Goal: Information Seeking & Learning: Learn about a topic

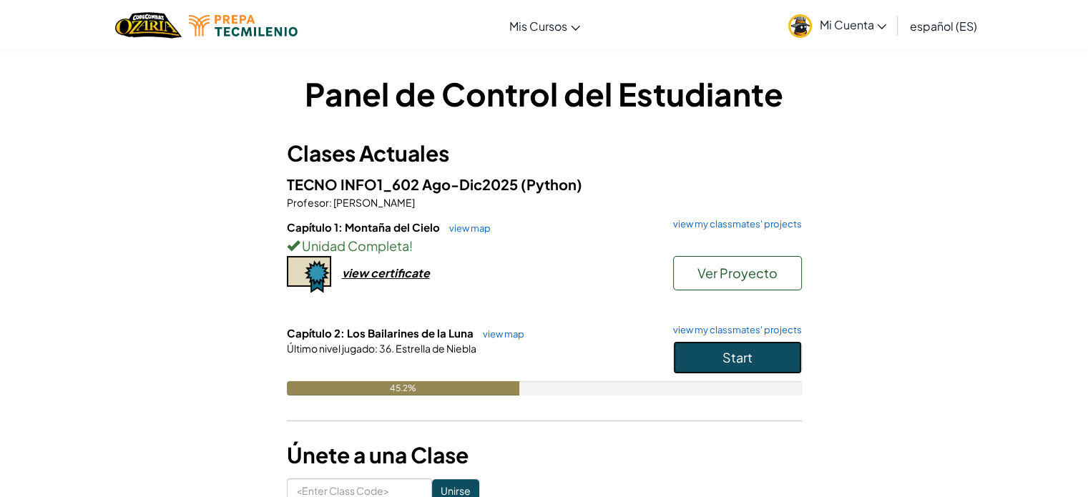
click at [702, 361] on button "Start" at bounding box center [737, 357] width 129 height 33
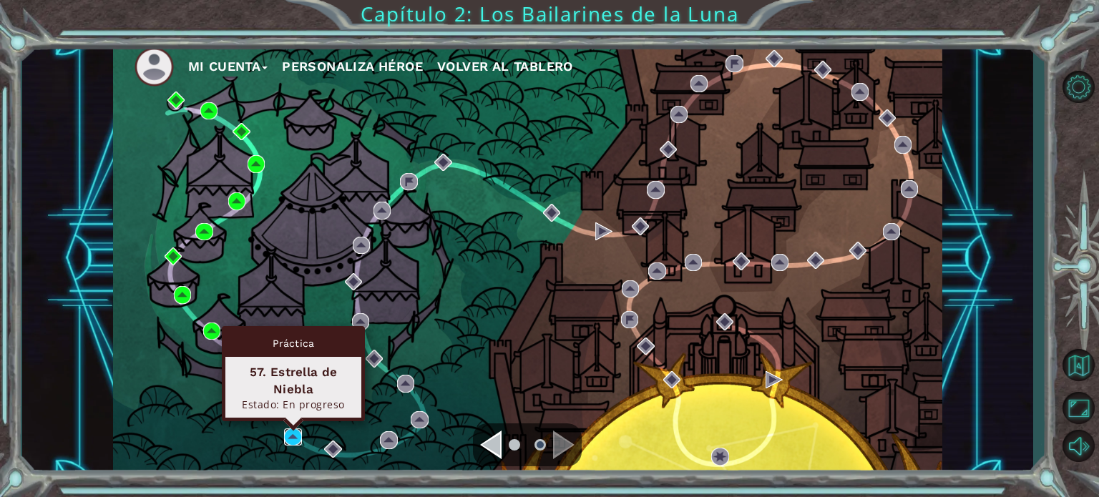
click at [294, 434] on img at bounding box center [292, 437] width 17 height 17
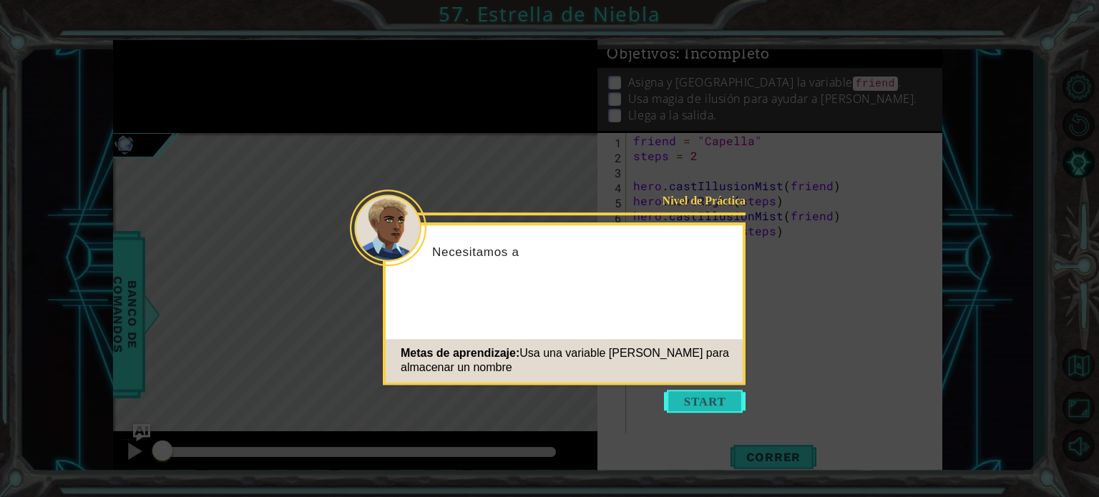
click at [688, 409] on button "Start" at bounding box center [705, 401] width 82 height 23
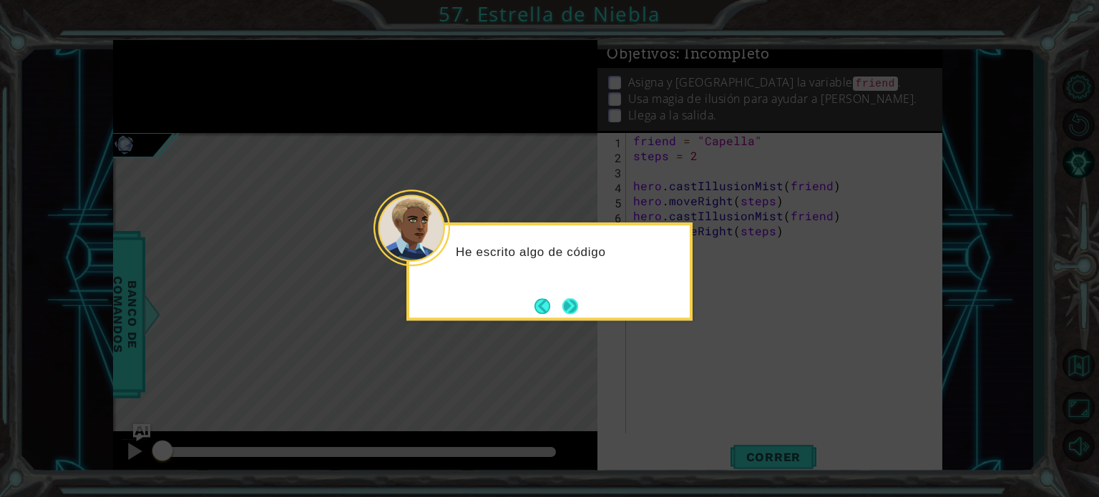
click at [575, 295] on button "Next" at bounding box center [570, 306] width 23 height 23
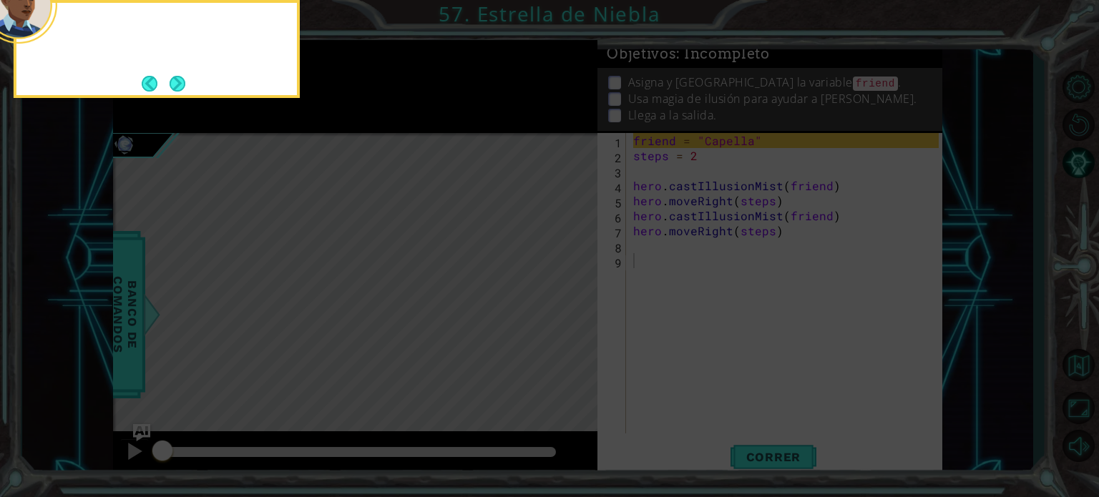
click at [575, 293] on icon at bounding box center [549, 75] width 1099 height 846
click at [180, 89] on button "Next" at bounding box center [177, 83] width 21 height 21
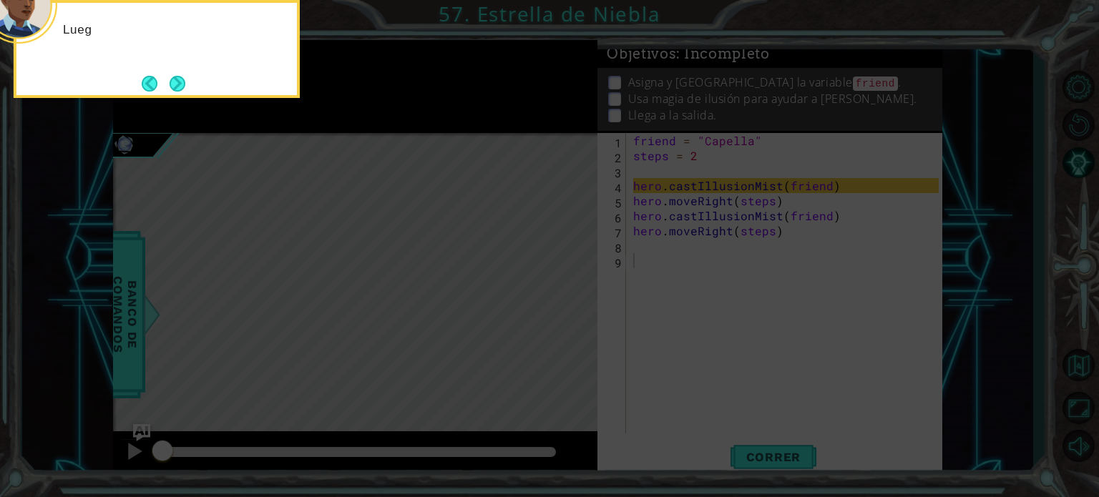
click at [180, 89] on button "Next" at bounding box center [178, 84] width 26 height 26
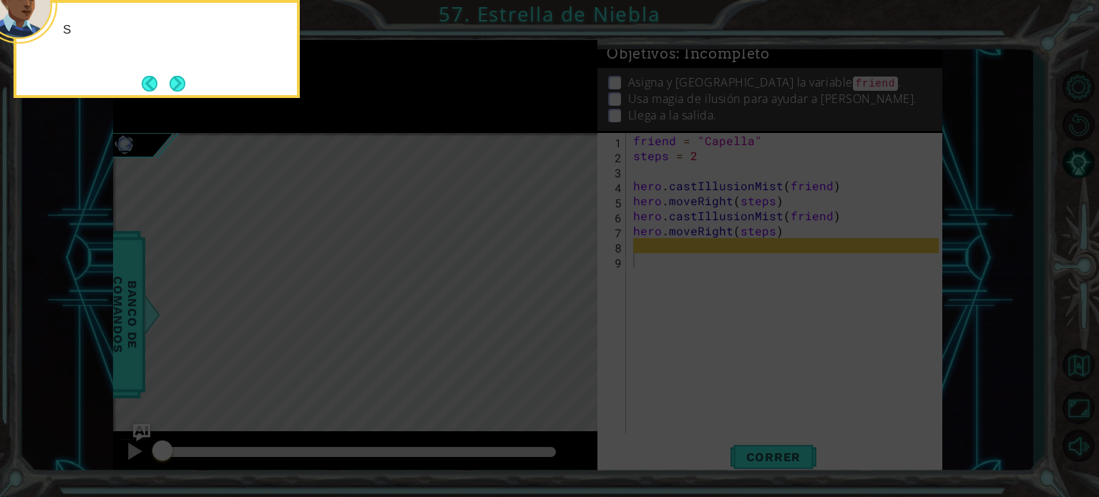
click at [180, 89] on button "Next" at bounding box center [177, 83] width 16 height 16
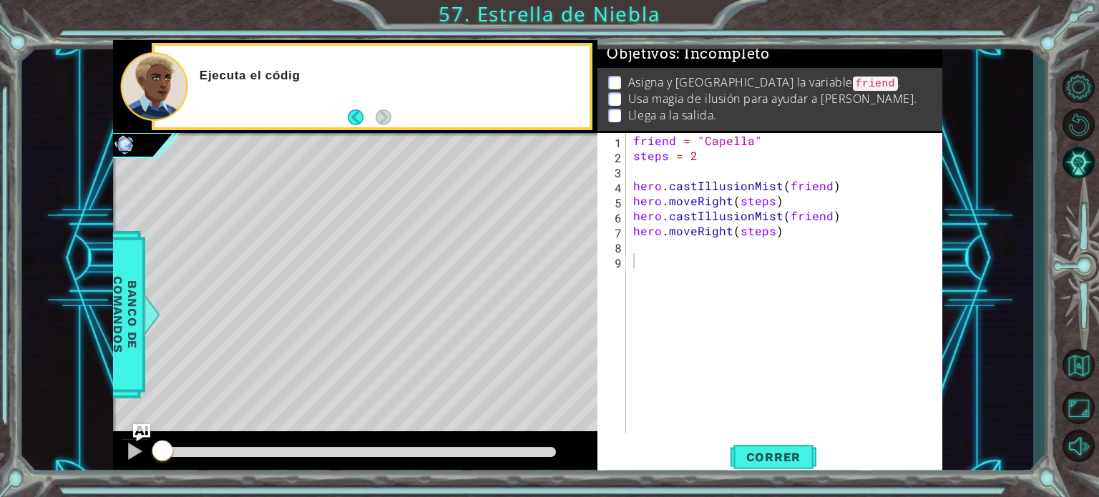
drag, startPoint x: 180, startPoint y: 89, endPoint x: 582, endPoint y: 328, distance: 468.0
click at [582, 328] on div "methods hero use(thing) moveUp(steps) moveDown(steps) moveLeft(steps) moveRight…" at bounding box center [527, 259] width 829 height 438
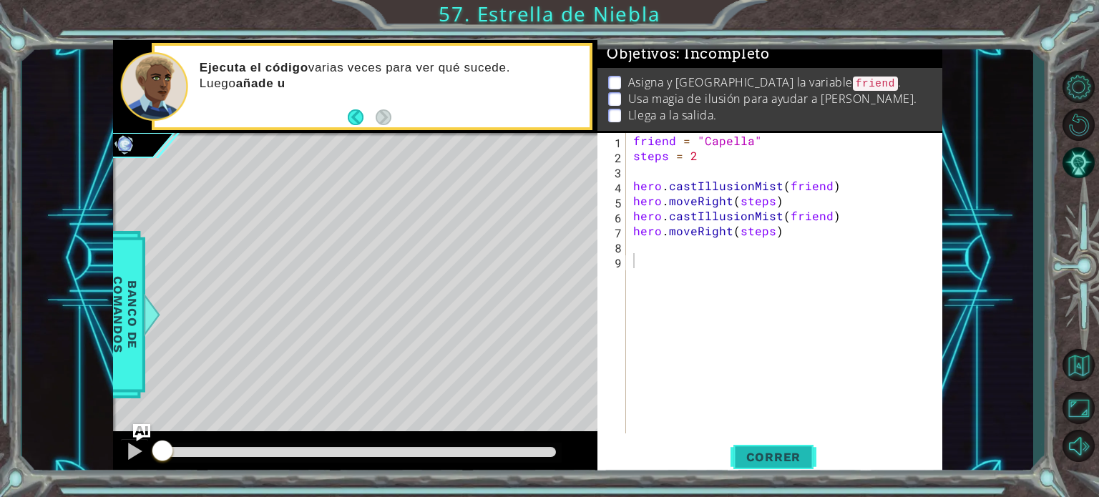
click at [796, 454] on span "Correr" at bounding box center [774, 457] width 84 height 14
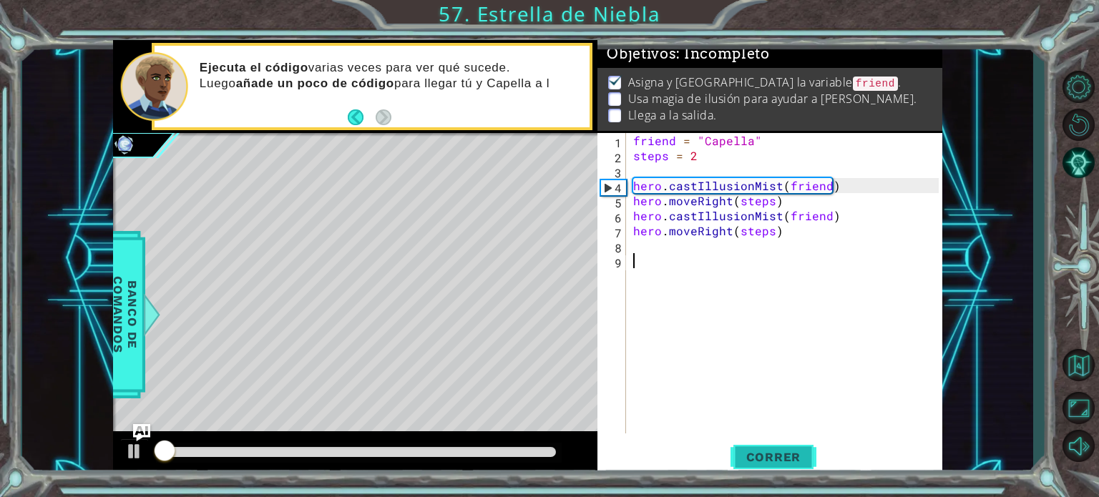
scroll to position [8, 0]
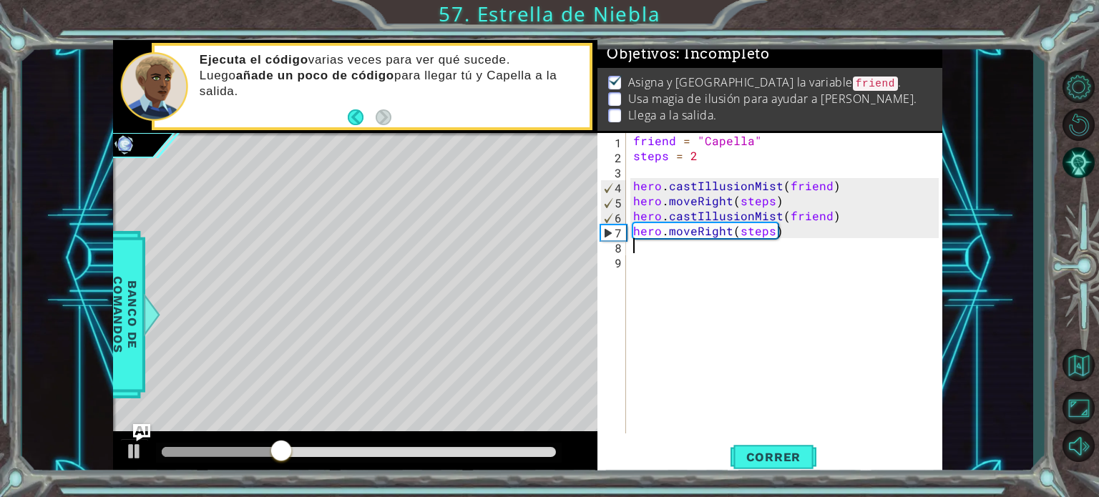
click at [670, 247] on div "friend = "Capella" steps = 2 hero . castIllusionMist ( friend ) hero . moveRigh…" at bounding box center [788, 298] width 316 height 331
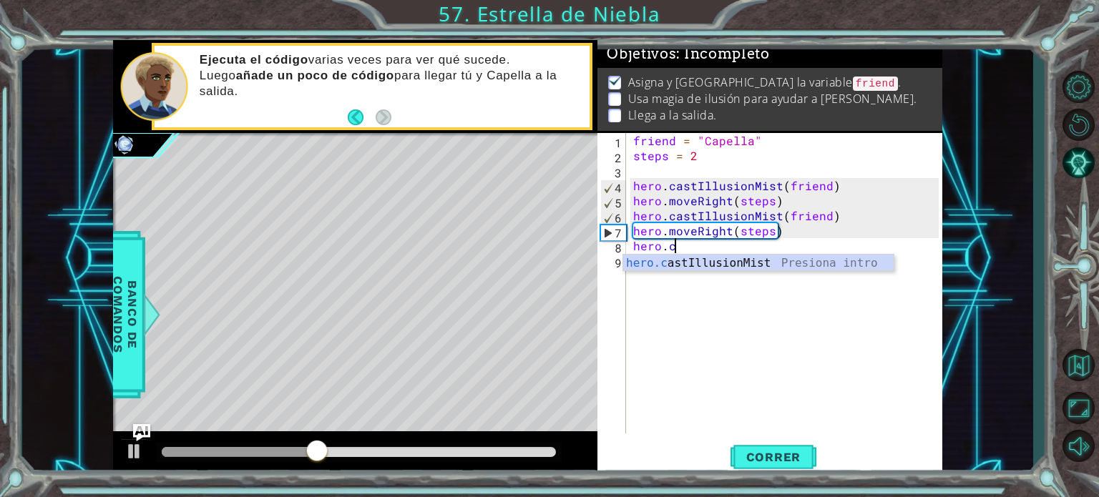
scroll to position [0, 1]
click at [697, 265] on div "hero.c astIllusionMist Presiona intro" at bounding box center [758, 281] width 270 height 52
type textarea "hero.castIllusionMist(friend)"
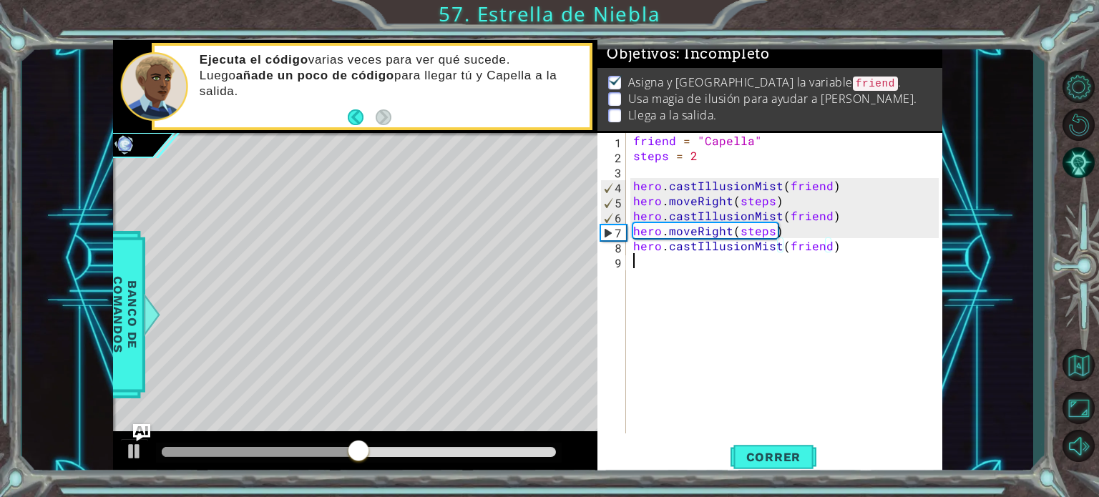
click at [742, 263] on div "friend = "Capella" steps = 2 hero . castIllusionMist ( friend ) hero . moveRigh…" at bounding box center [788, 298] width 316 height 331
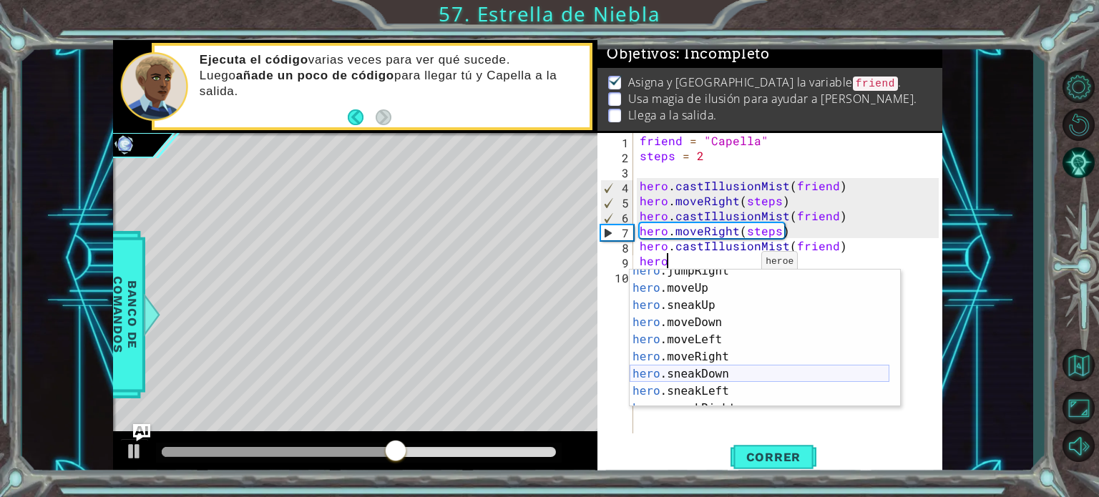
scroll to position [77, 0]
click at [724, 349] on div "hero .jumpRight Presiona intro hero .moveUp Presiona intro hero .sneakUp Presio…" at bounding box center [760, 347] width 260 height 172
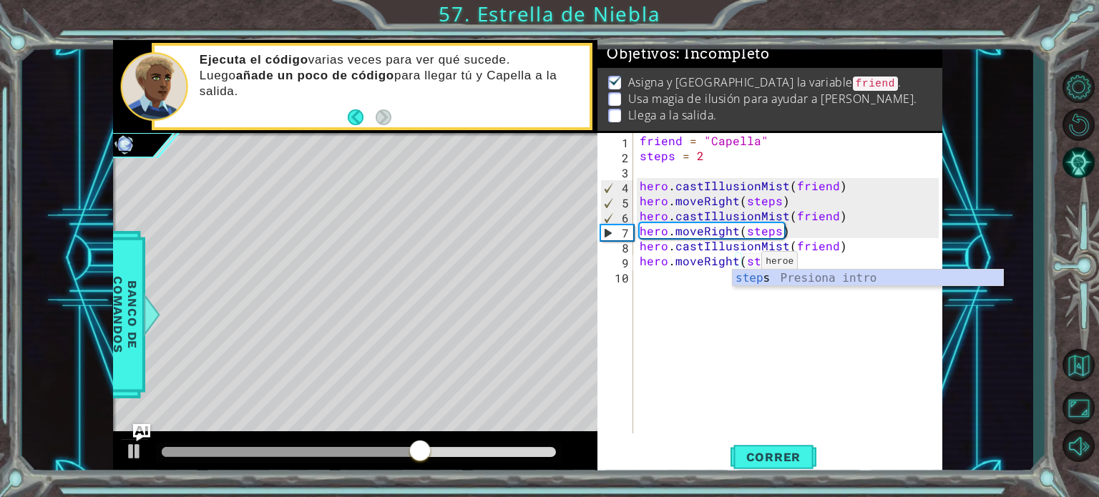
scroll to position [0, 8]
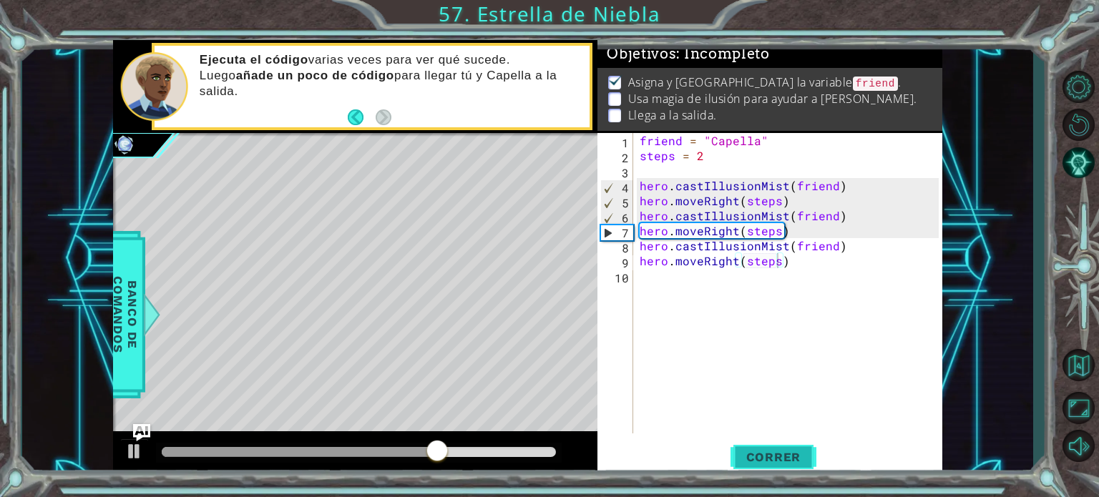
click at [781, 449] on button "Correr" at bounding box center [774, 457] width 86 height 34
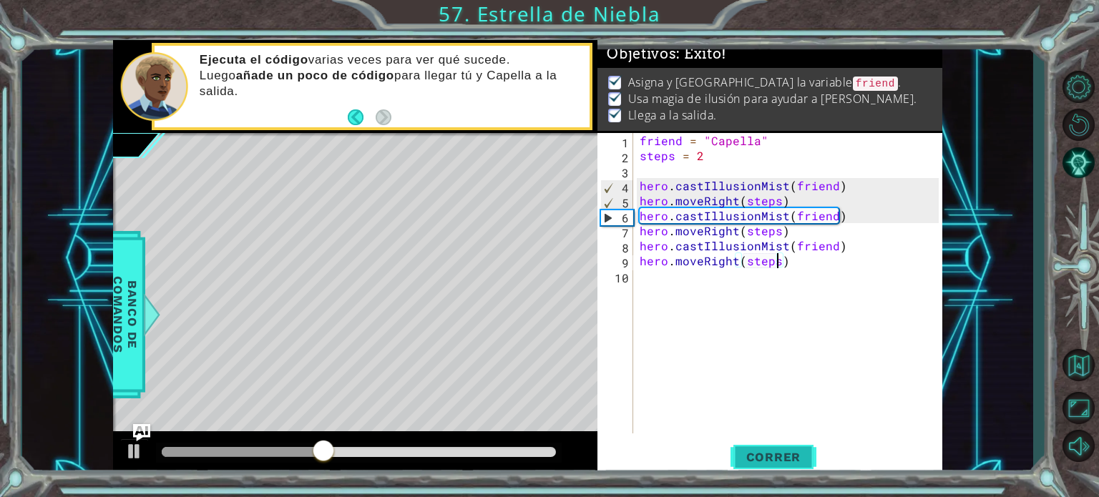
scroll to position [0, 9]
type textarea "hero.moveRight(steps)"
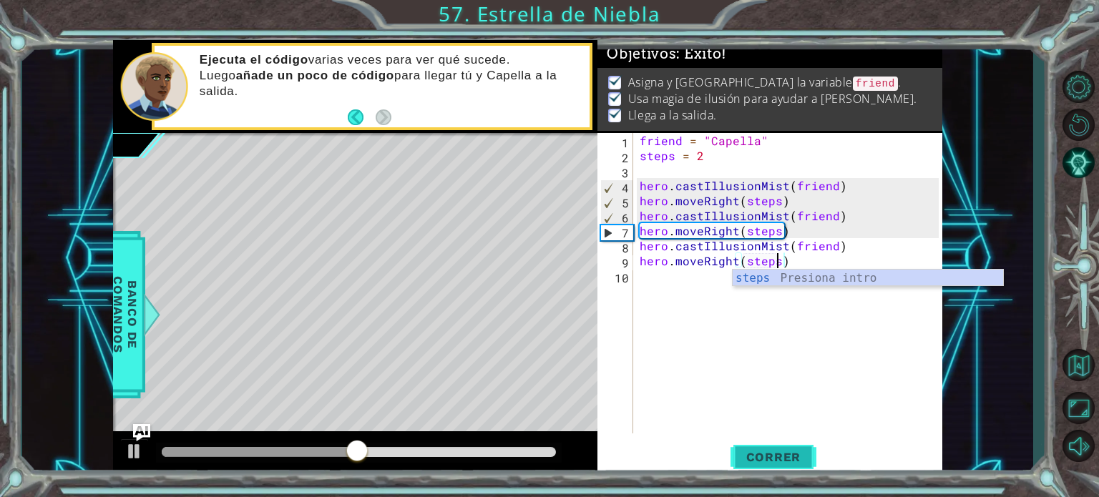
scroll to position [0, 8]
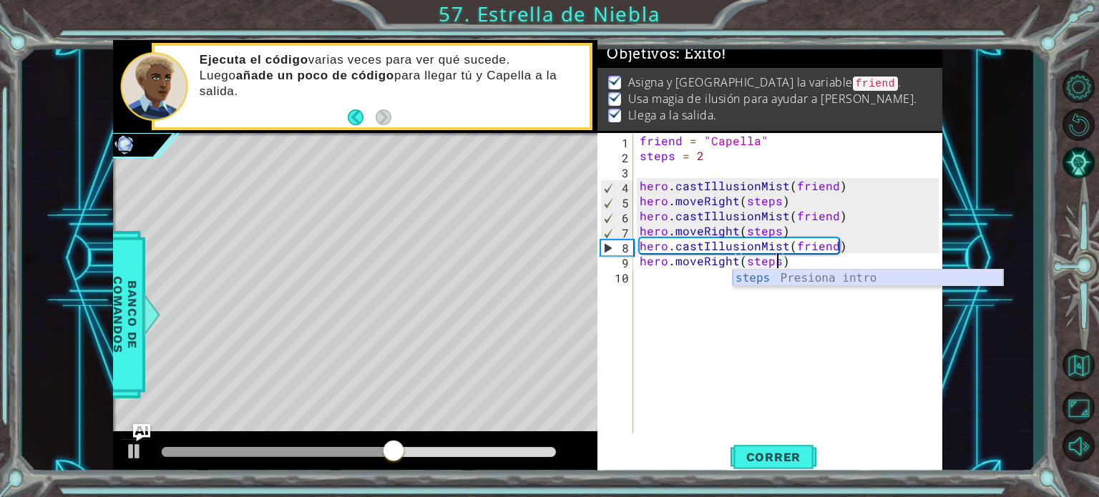
click at [823, 277] on div "steps Presiona intro" at bounding box center [868, 296] width 270 height 52
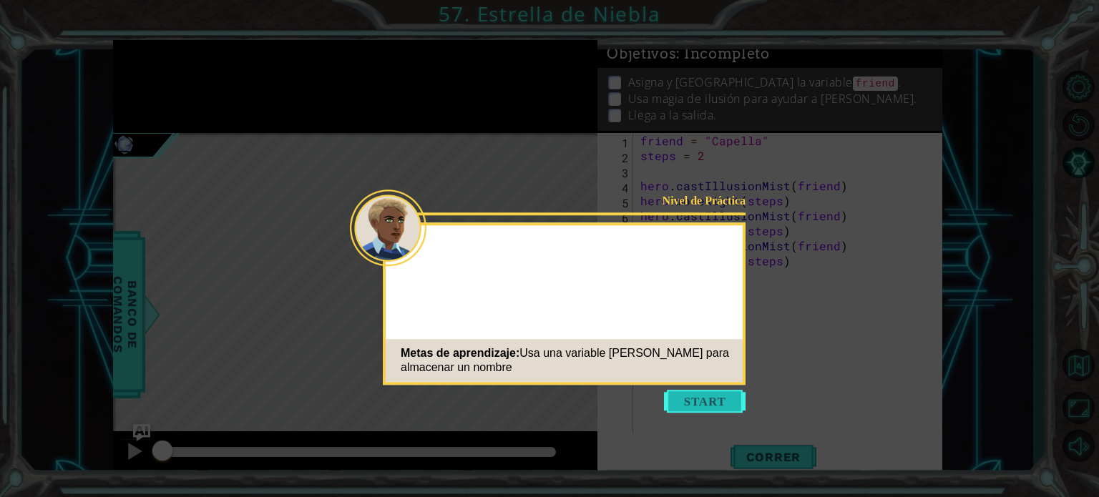
click at [698, 400] on button "Start" at bounding box center [705, 401] width 82 height 23
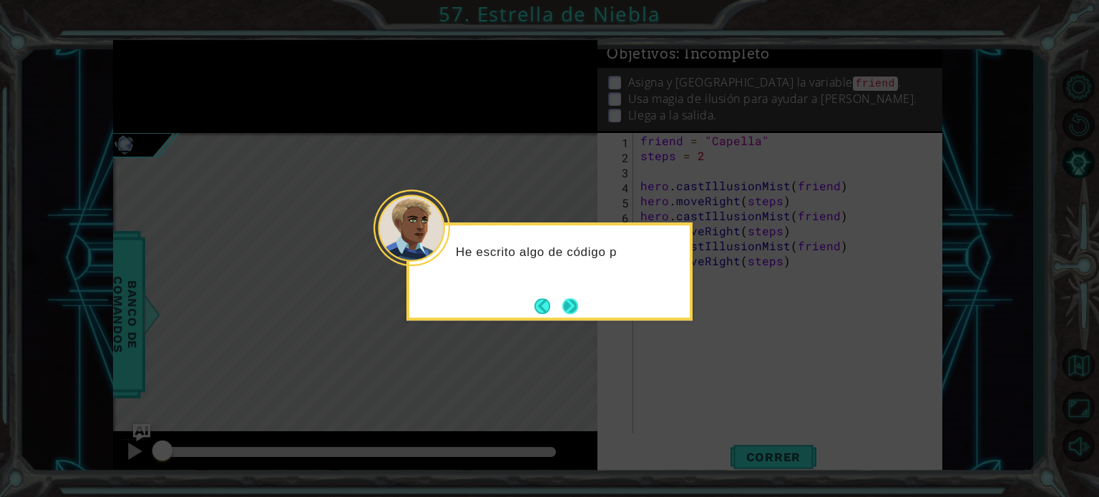
click at [571, 311] on button "Next" at bounding box center [570, 306] width 23 height 23
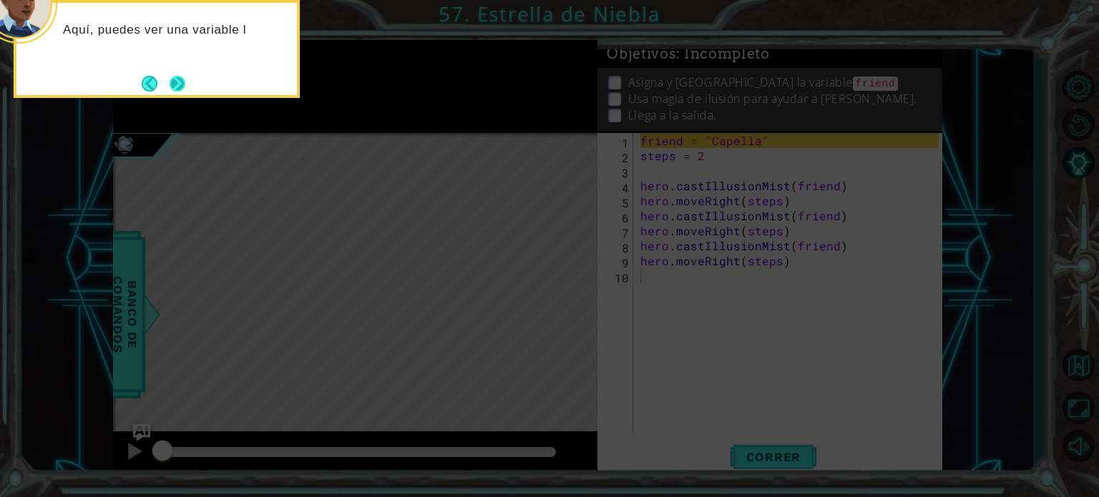
click at [180, 82] on button "Next" at bounding box center [178, 84] width 16 height 16
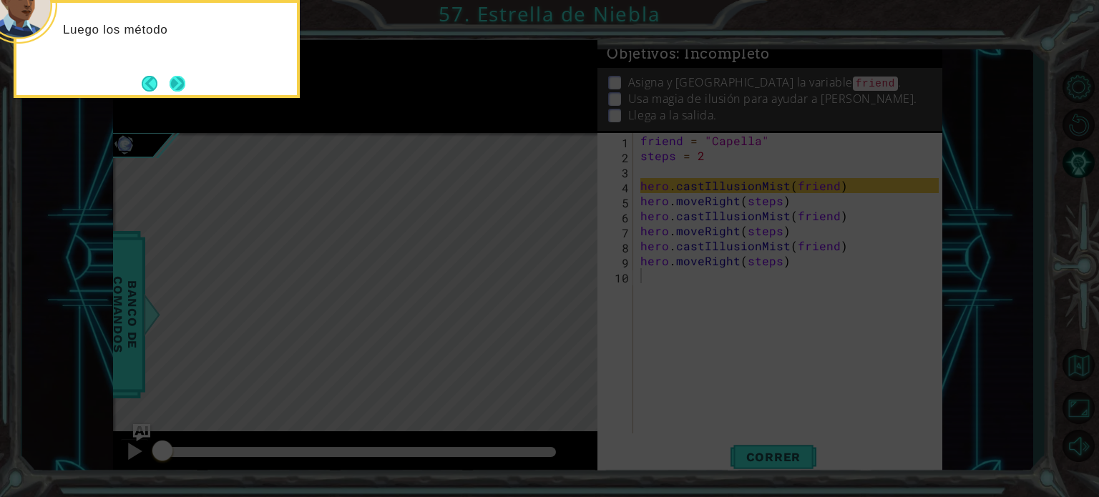
click at [177, 78] on button "Next" at bounding box center [178, 84] width 16 height 16
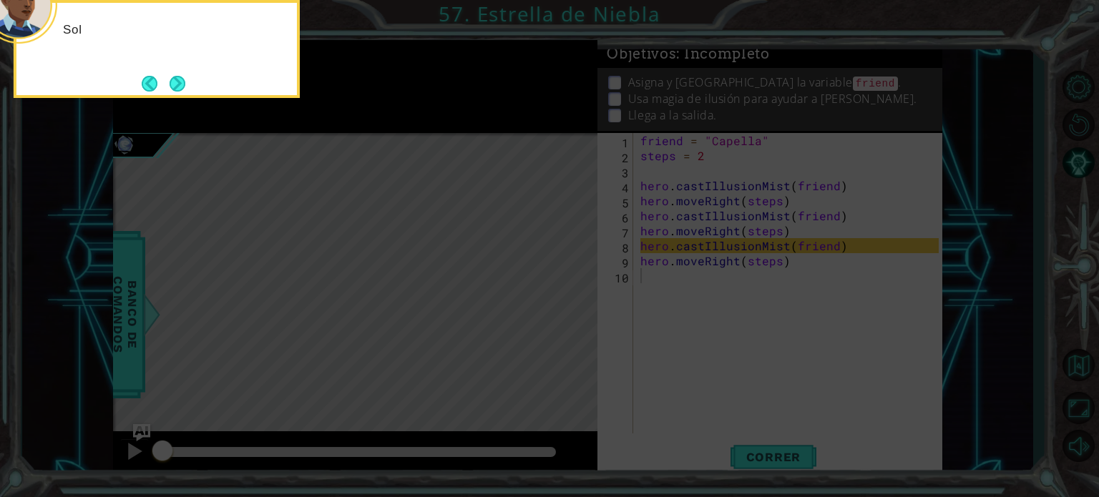
click at [177, 78] on button "Next" at bounding box center [177, 83] width 16 height 16
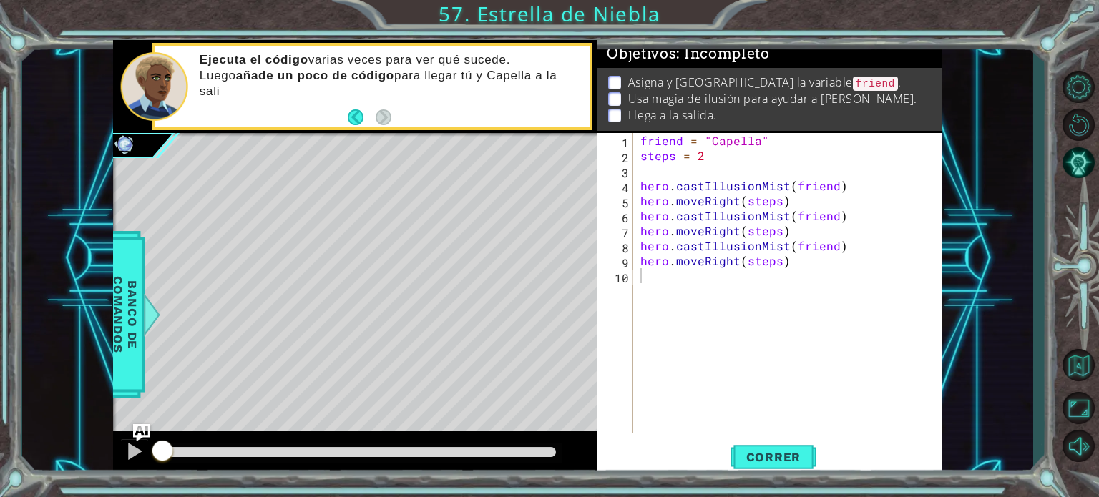
click at [781, 476] on div "1 2 3 4 5 6 7 8 9 10 friend = "Capella" steps = 2 hero . castIllusionMist ( fri…" at bounding box center [769, 305] width 345 height 344
click at [773, 451] on span "Correr" at bounding box center [774, 457] width 84 height 14
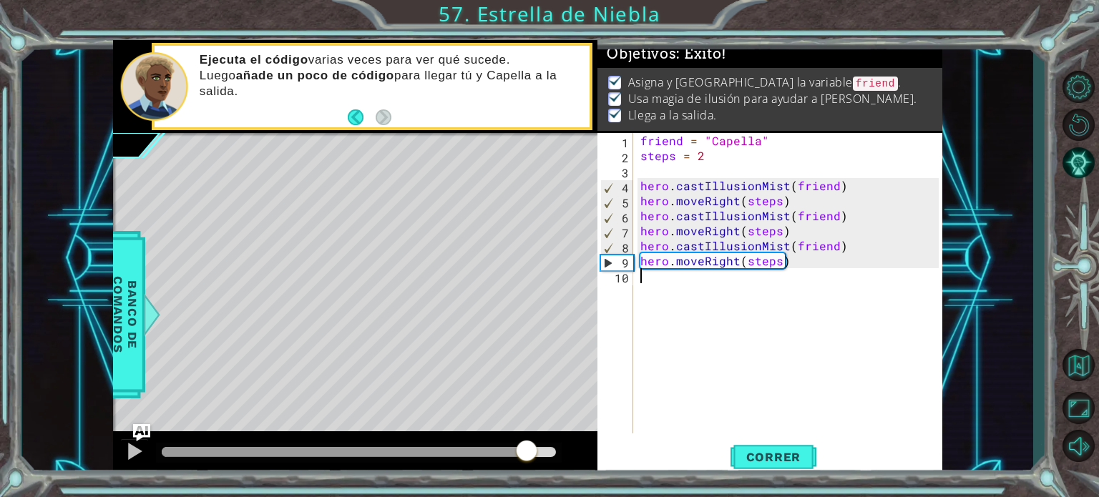
drag, startPoint x: 199, startPoint y: 444, endPoint x: 527, endPoint y: 449, distance: 327.7
click at [527, 449] on div at bounding box center [527, 452] width 26 height 26
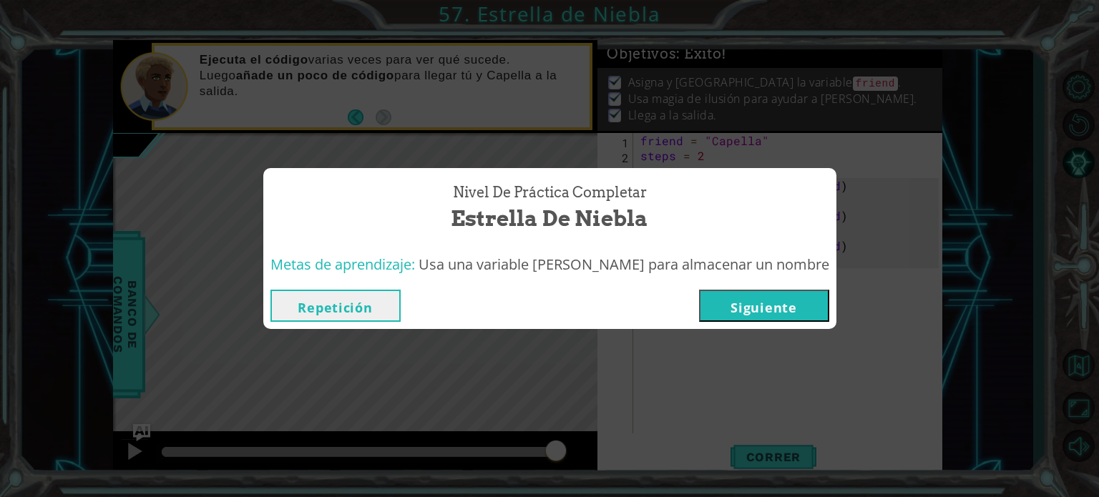
click at [736, 309] on button "Siguiente" at bounding box center [764, 306] width 130 height 32
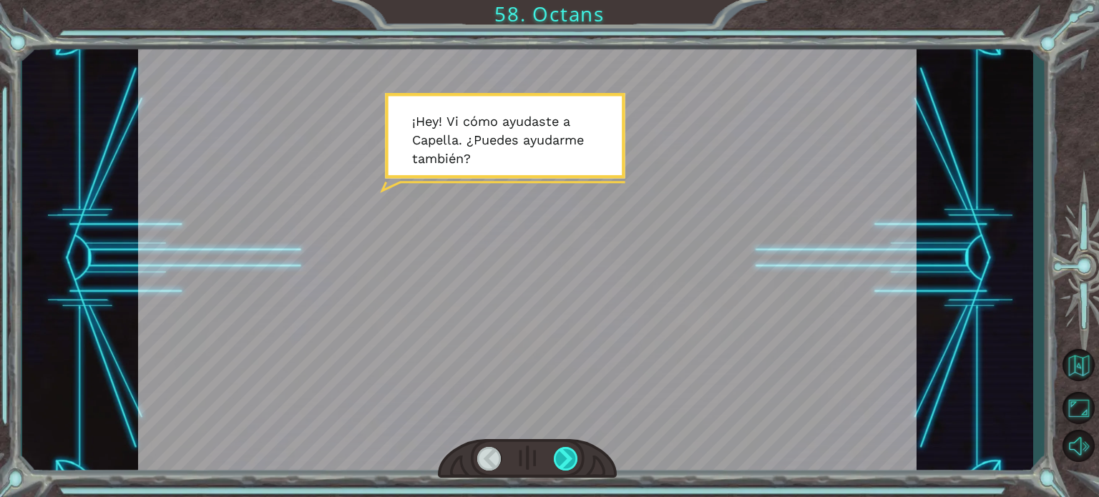
click at [572, 458] on div at bounding box center [566, 459] width 24 height 24
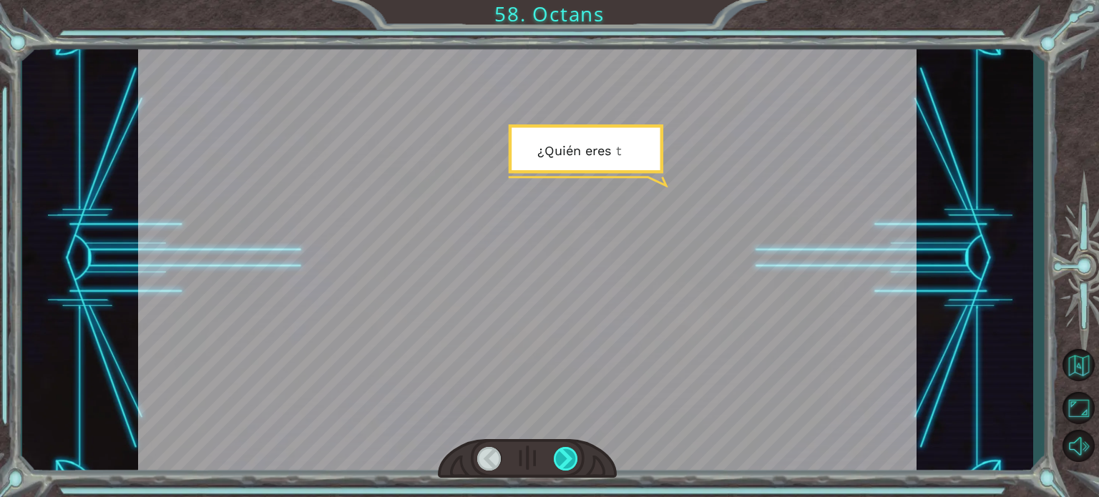
click at [572, 458] on div at bounding box center [566, 459] width 24 height 24
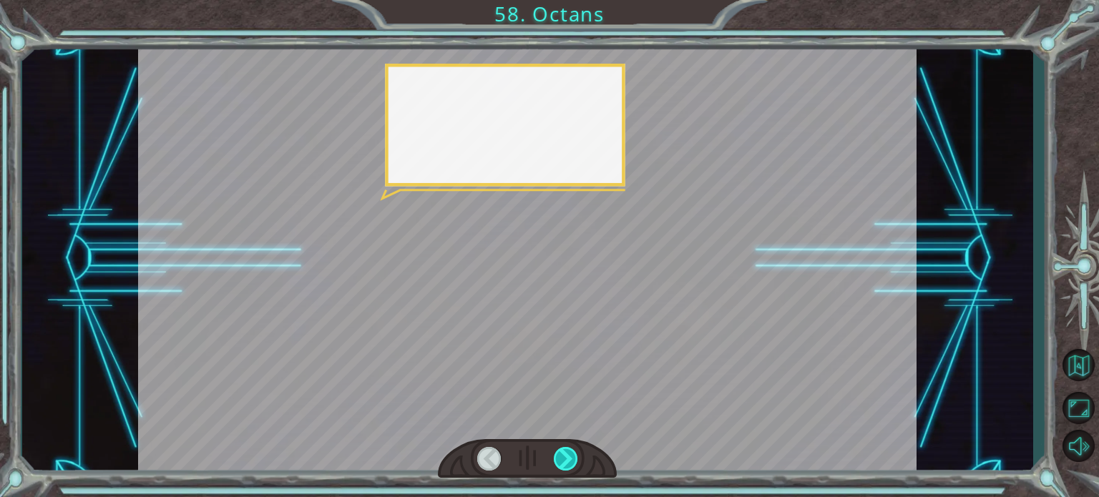
click at [572, 458] on div at bounding box center [566, 459] width 24 height 24
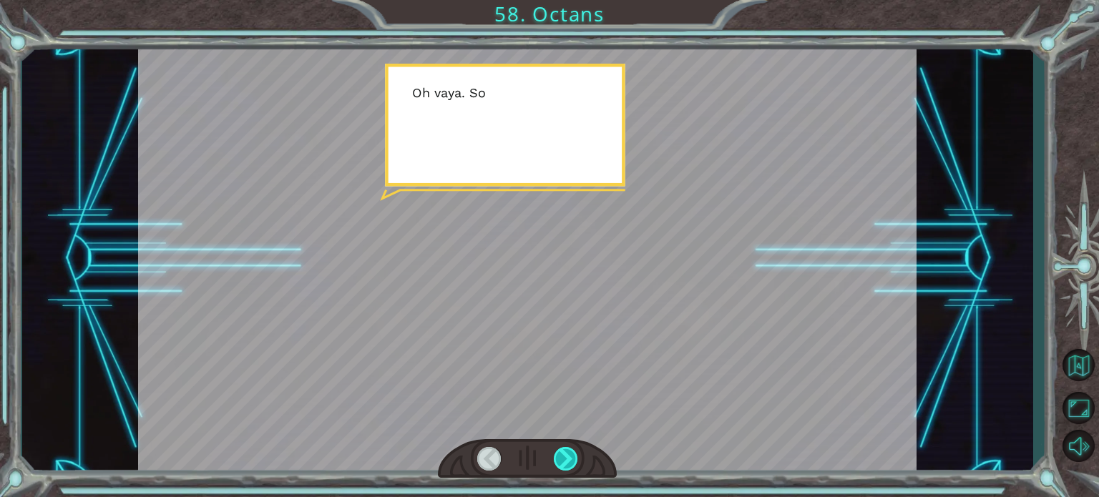
click at [572, 458] on div at bounding box center [566, 459] width 24 height 24
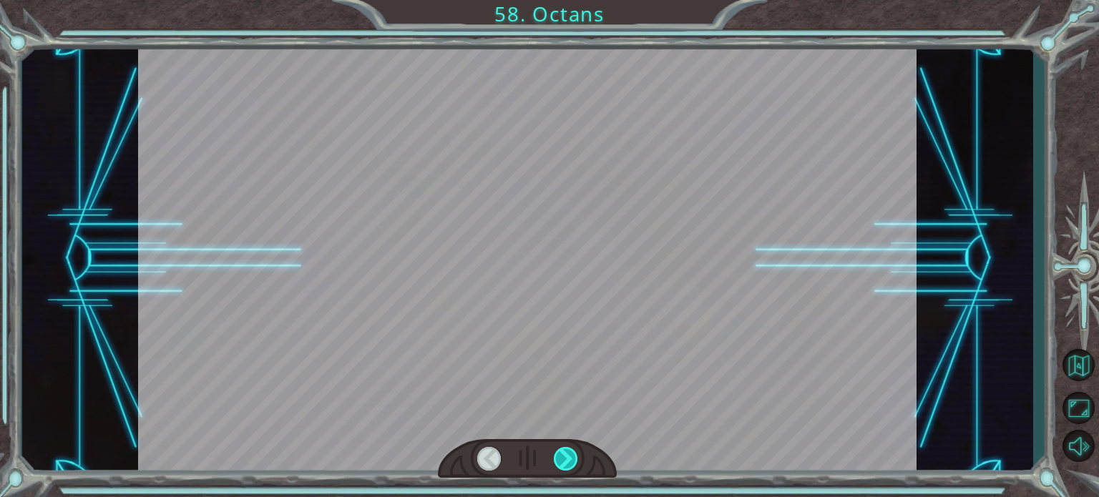
click at [572, 458] on div at bounding box center [566, 459] width 24 height 24
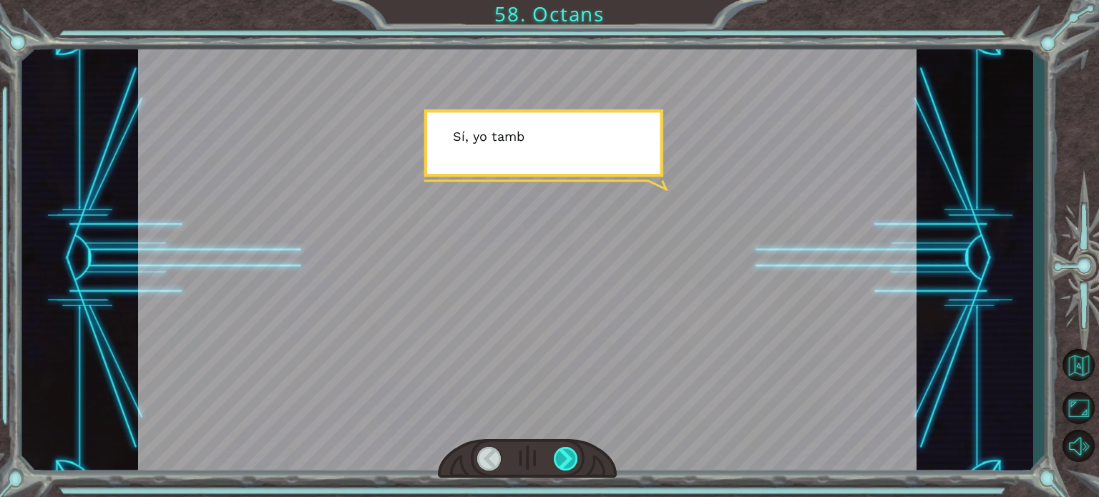
click at [572, 458] on div at bounding box center [566, 459] width 24 height 24
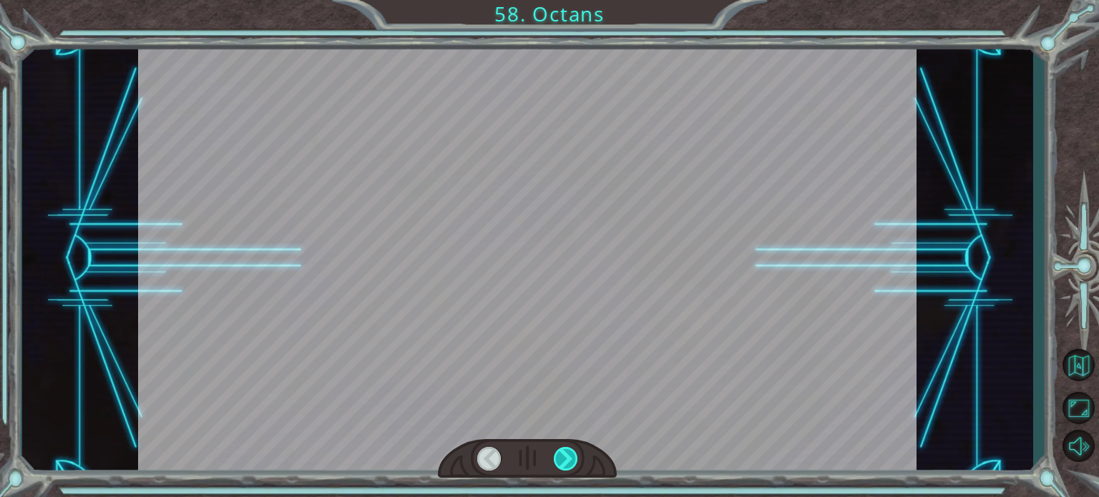
click at [572, 458] on div at bounding box center [566, 459] width 24 height 24
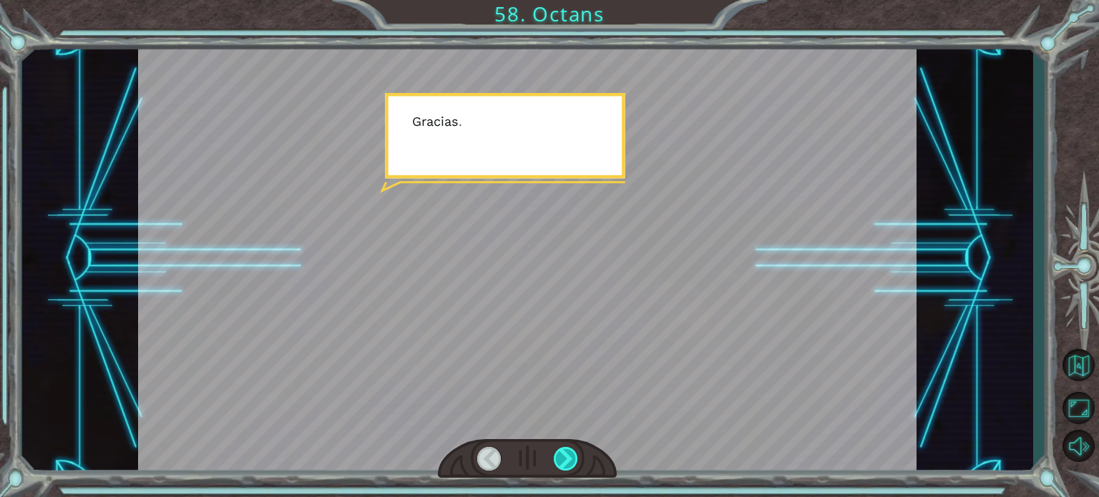
click at [572, 458] on div at bounding box center [566, 459] width 24 height 24
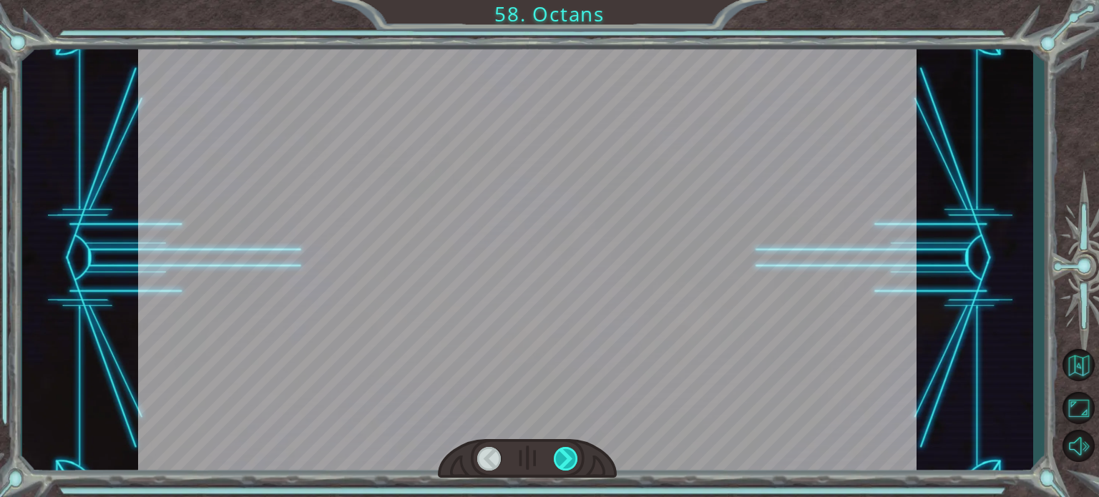
click at [572, 458] on div at bounding box center [566, 459] width 24 height 24
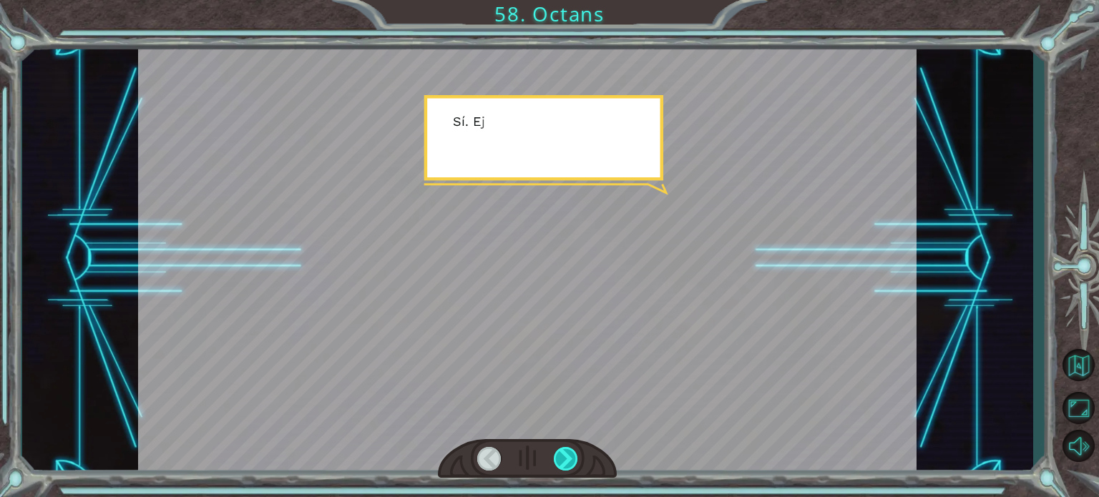
click at [572, 458] on div at bounding box center [566, 459] width 24 height 24
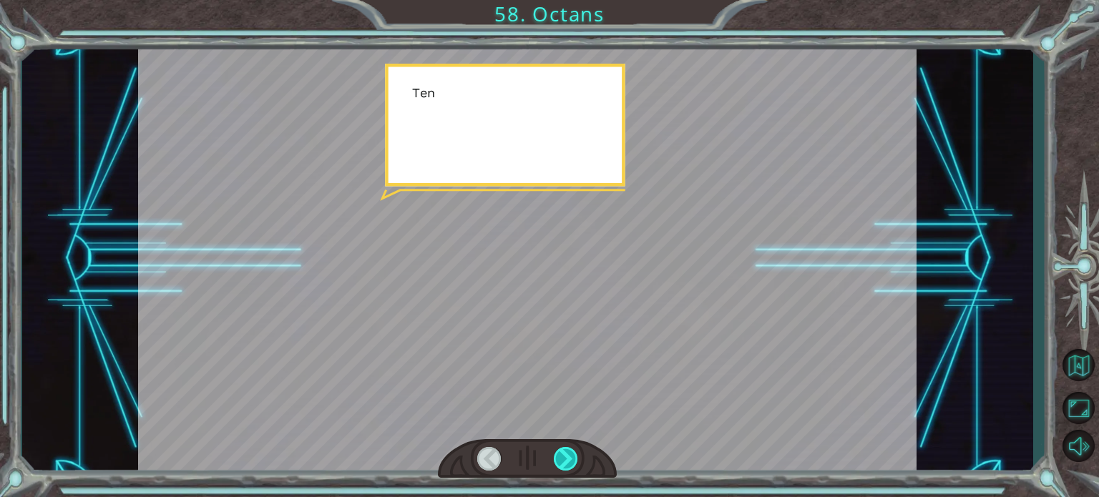
click at [572, 458] on div at bounding box center [566, 459] width 24 height 24
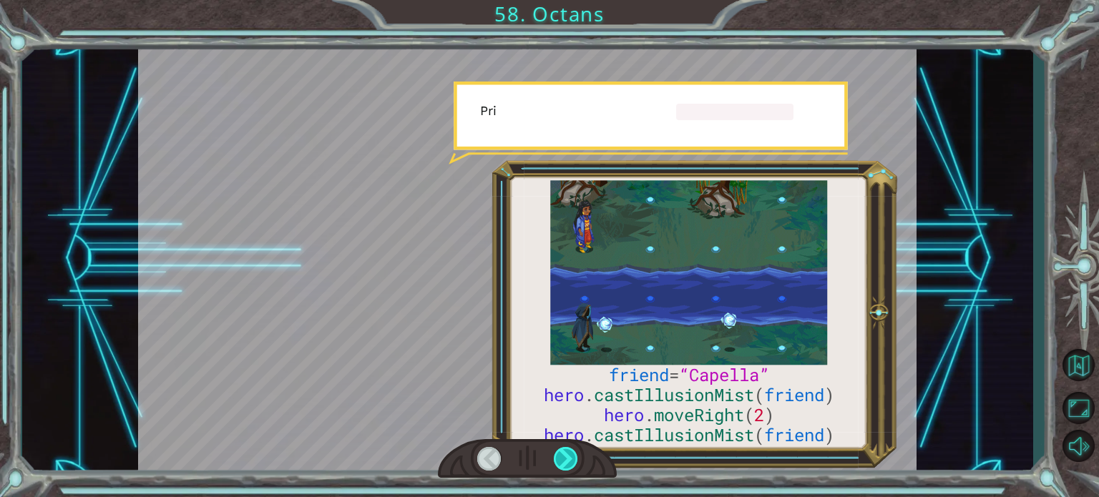
click at [572, 458] on div at bounding box center [566, 459] width 24 height 24
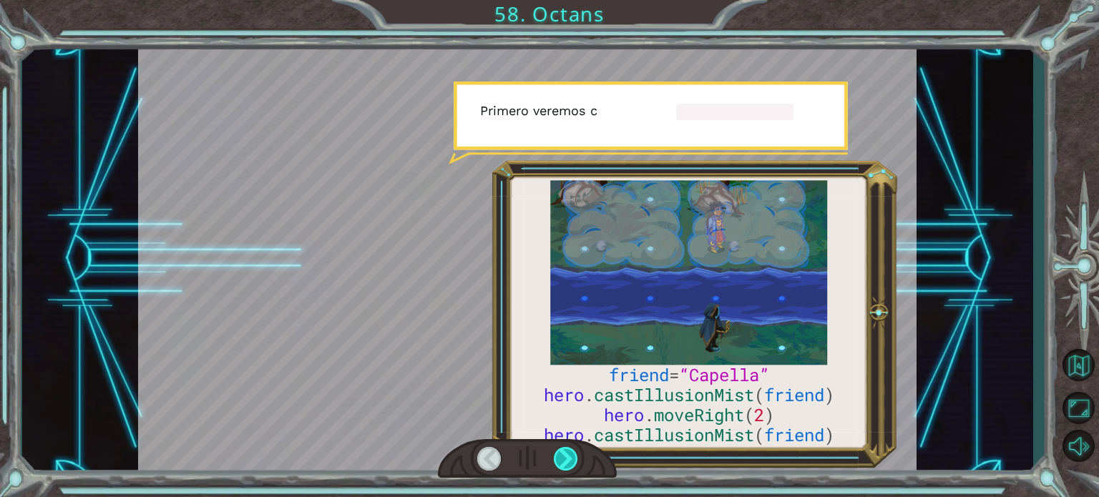
click at [572, 458] on div at bounding box center [566, 459] width 24 height 24
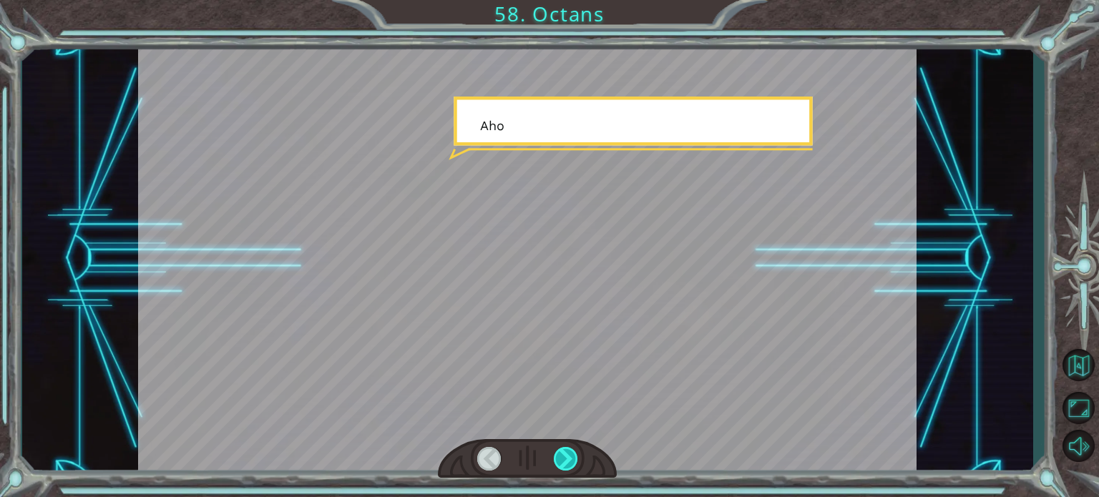
click at [572, 458] on div at bounding box center [566, 459] width 24 height 24
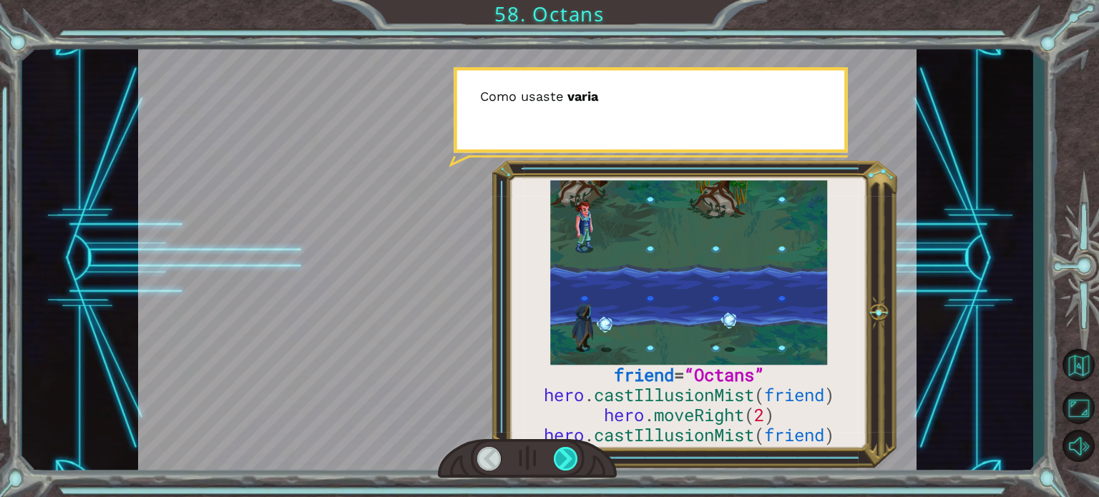
click at [572, 454] on div at bounding box center [566, 459] width 24 height 24
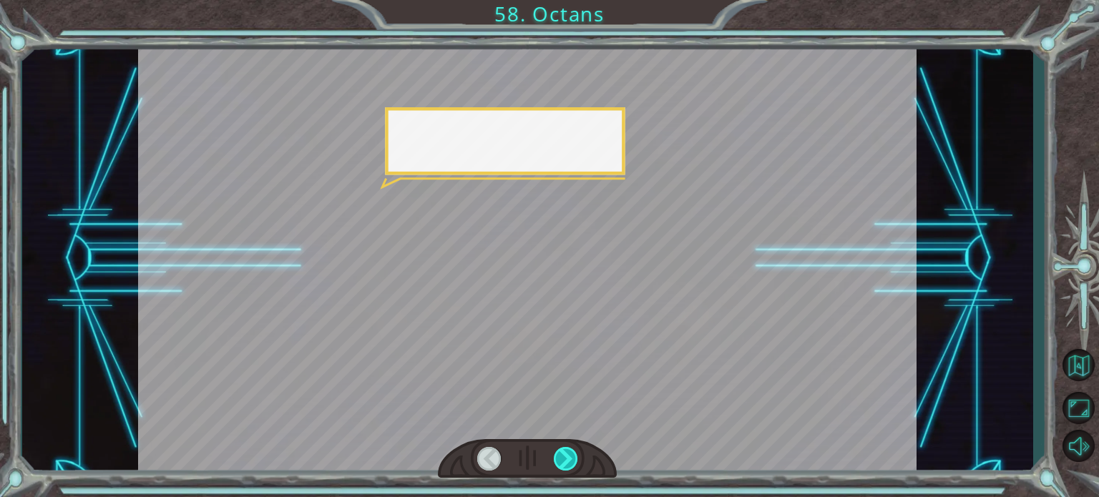
click at [572, 454] on div at bounding box center [566, 459] width 24 height 24
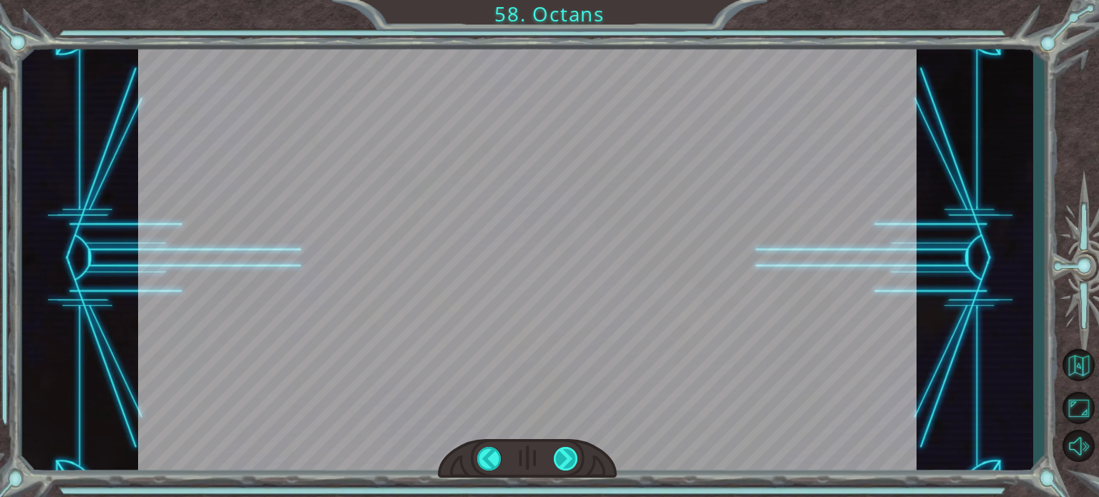
click at [572, 0] on div "friend = “Octans” hero . castIllusionMist ( friend ) hero . moveRight ( 2 ) her…" at bounding box center [549, 0] width 1099 height 0
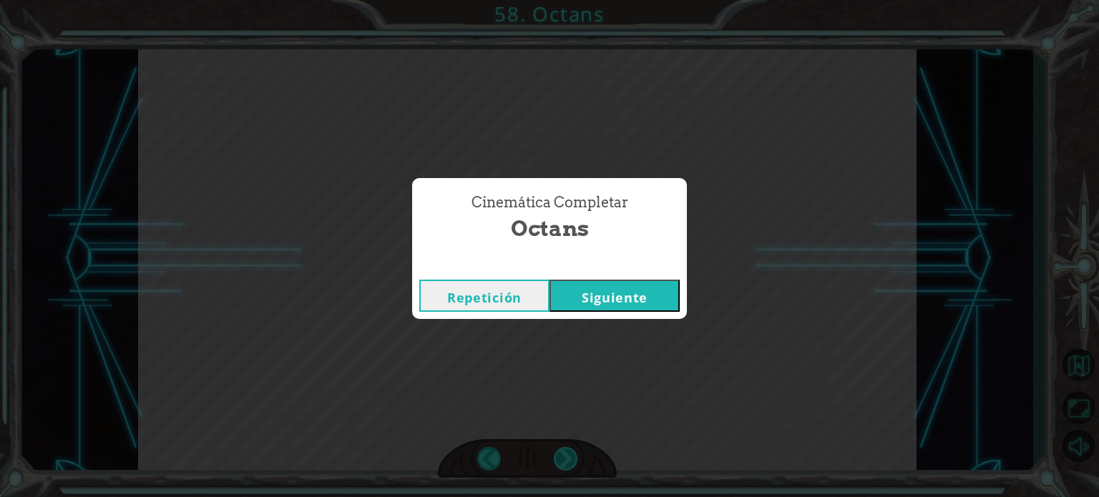
click at [572, 454] on div "Cinemática Completar Octans Repetición Siguiente" at bounding box center [549, 248] width 1099 height 497
click at [638, 289] on button "Siguiente" at bounding box center [615, 296] width 130 height 32
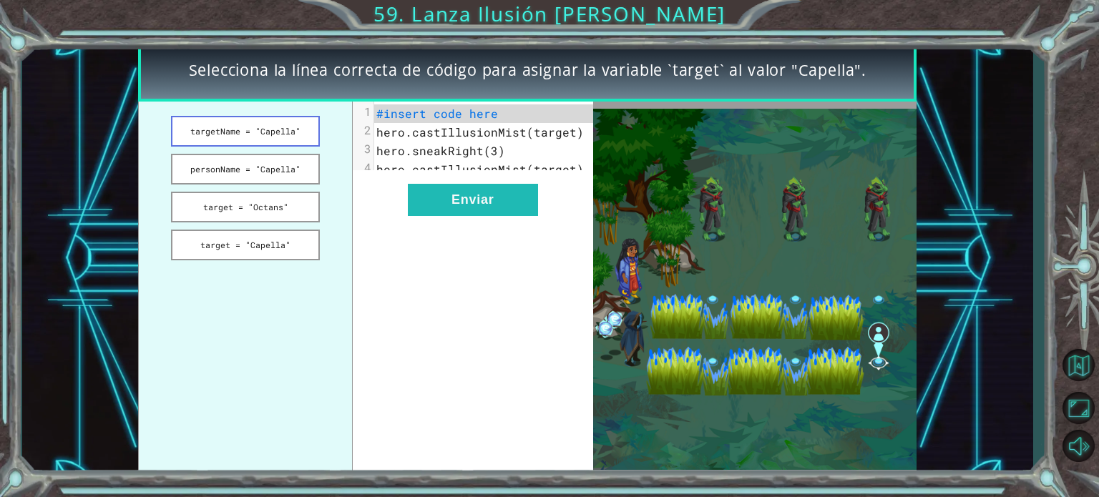
click at [257, 138] on button "targetName = "Capella"" at bounding box center [245, 131] width 149 height 31
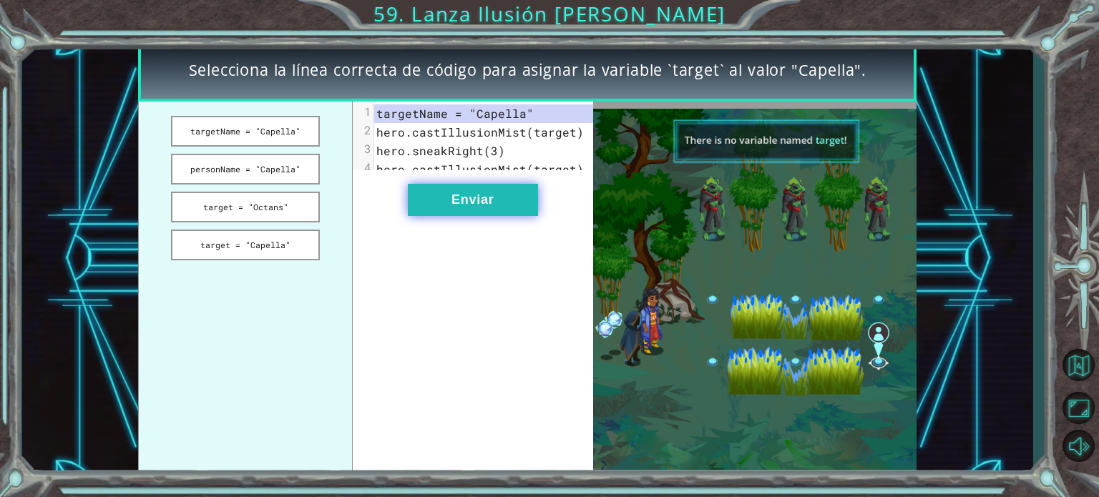
click at [457, 194] on button "Enviar" at bounding box center [473, 200] width 130 height 32
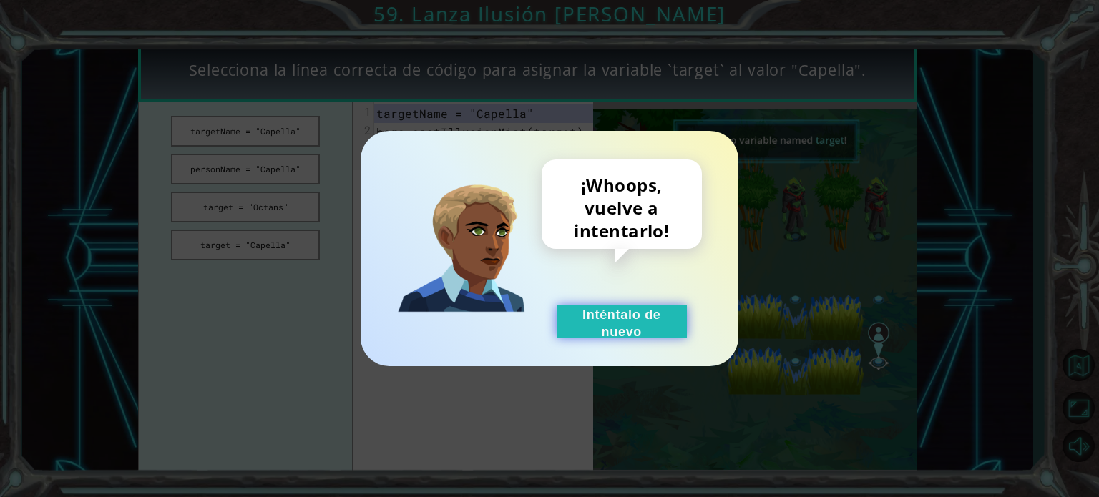
click at [635, 315] on button "Inténtalo de nuevo" at bounding box center [622, 322] width 130 height 32
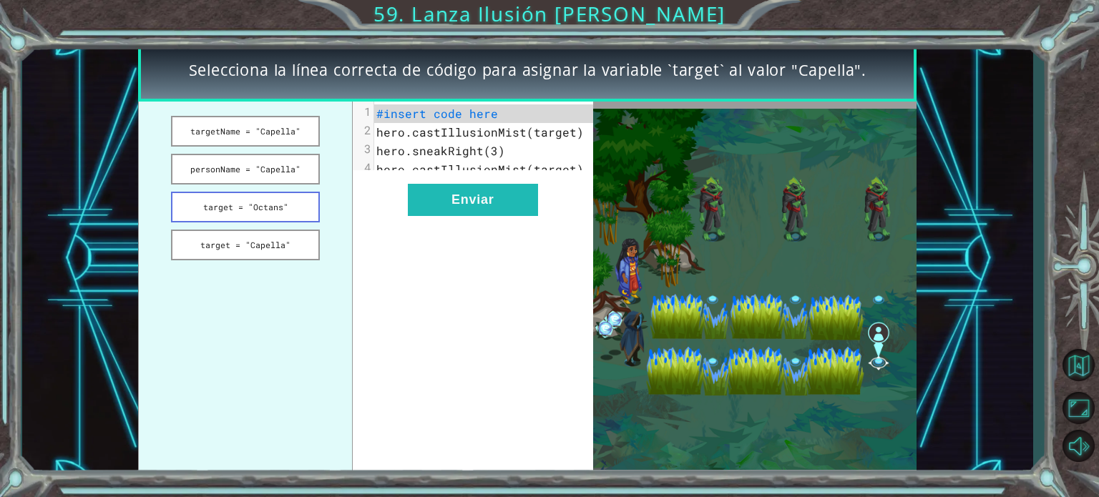
click at [288, 210] on button "target = "Octans"" at bounding box center [245, 207] width 149 height 31
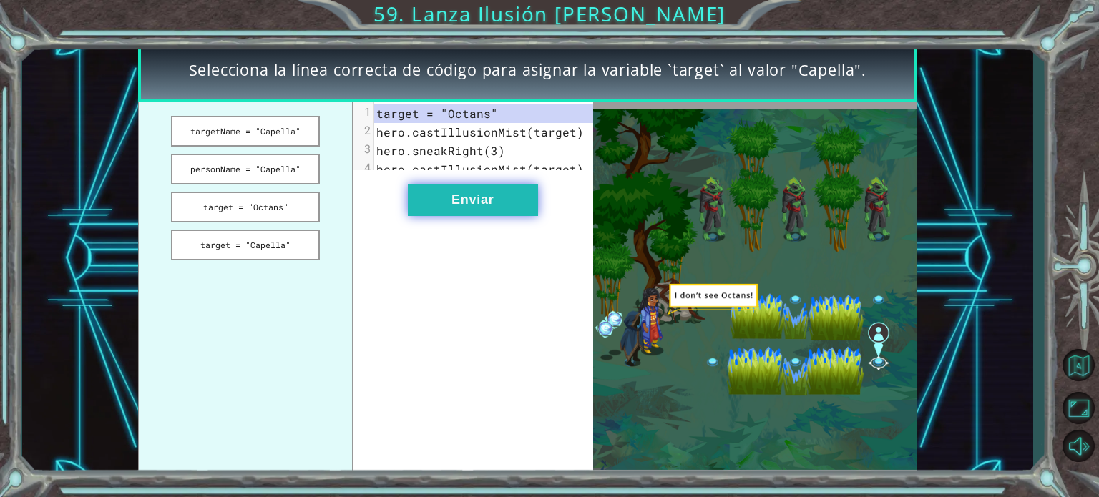
click at [511, 207] on button "Enviar" at bounding box center [473, 200] width 130 height 32
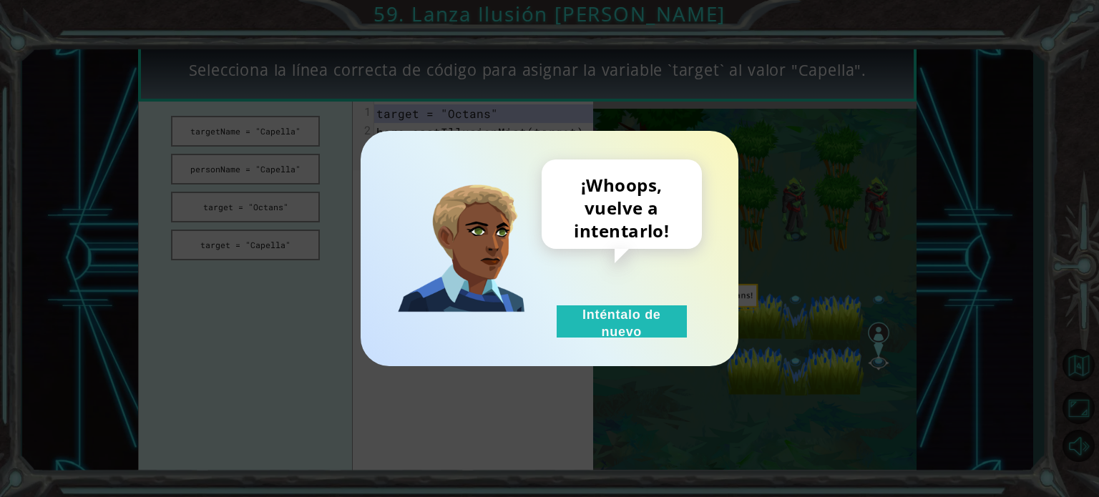
click at [645, 339] on div "¡Whoops, vuelve a intentarlo! Inténtalo de nuevo" at bounding box center [550, 248] width 378 height 235
click at [640, 331] on button "Inténtalo de nuevo" at bounding box center [622, 322] width 130 height 32
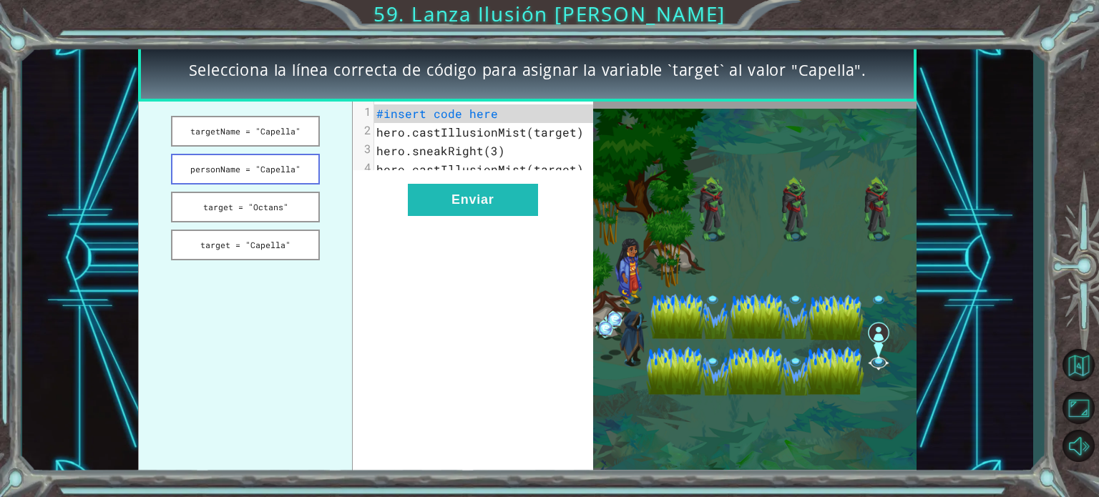
click at [256, 169] on button "personName = "Capella"" at bounding box center [245, 169] width 149 height 31
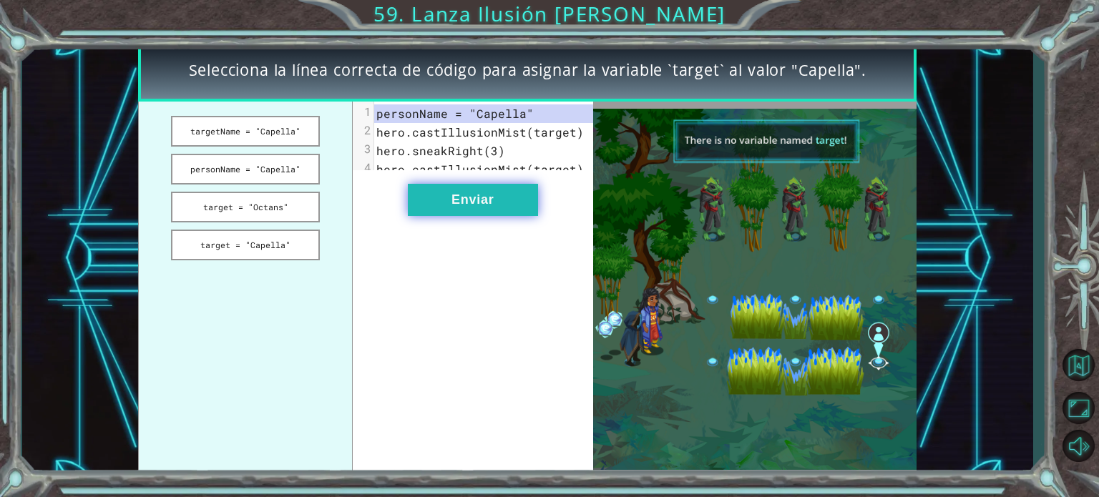
click at [445, 215] on button "Enviar" at bounding box center [473, 200] width 130 height 32
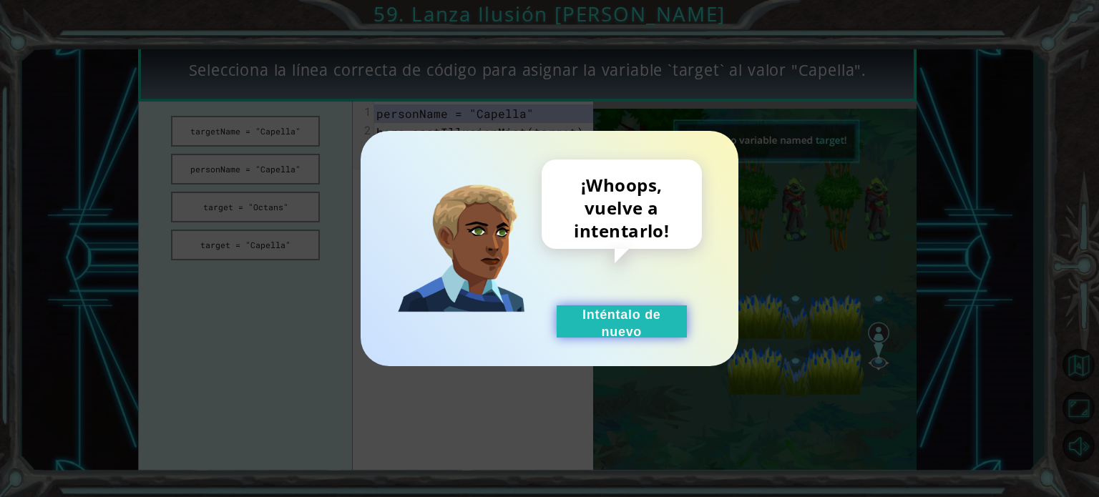
click at [631, 321] on button "Inténtalo de nuevo" at bounding box center [622, 322] width 130 height 32
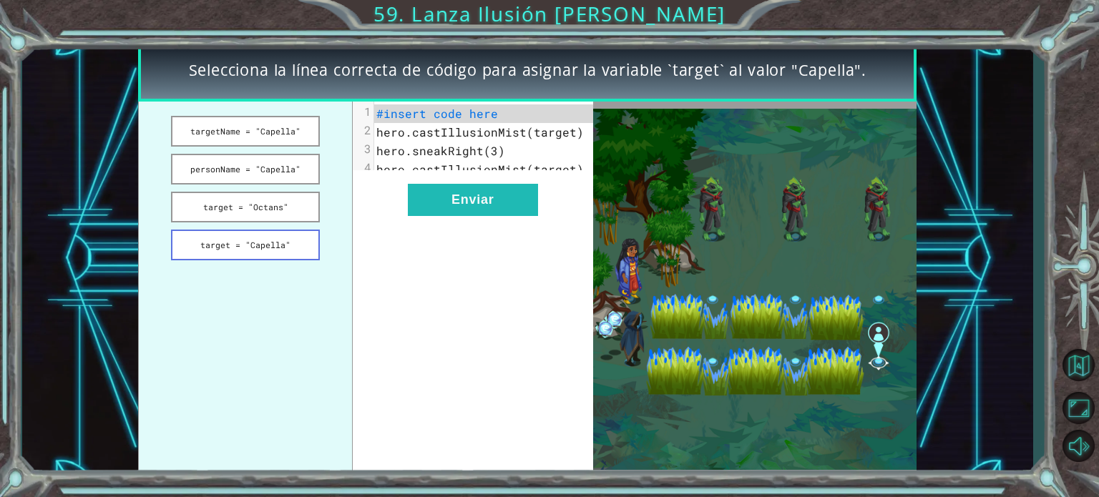
click at [258, 246] on button "target = "Capella"" at bounding box center [245, 245] width 149 height 31
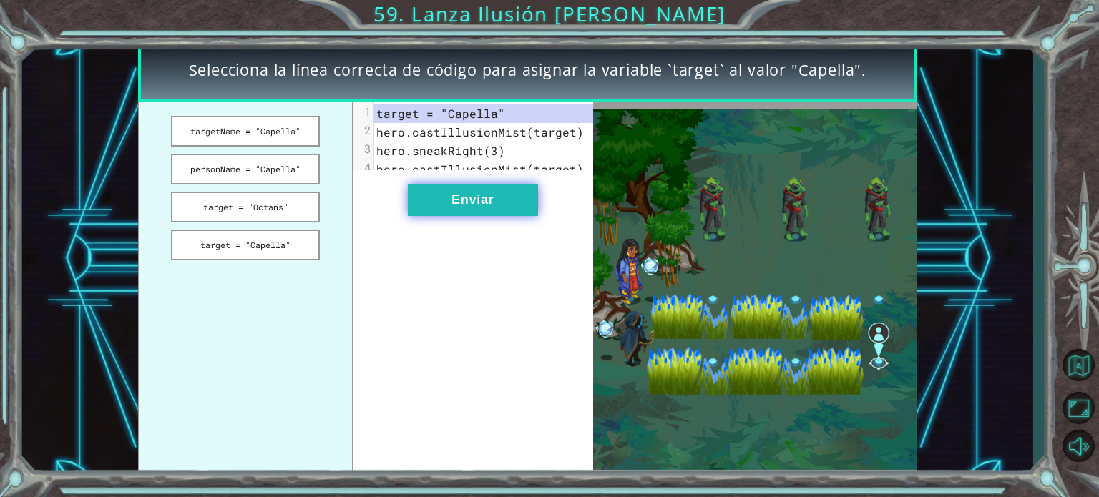
click at [515, 198] on button "Enviar" at bounding box center [473, 200] width 130 height 32
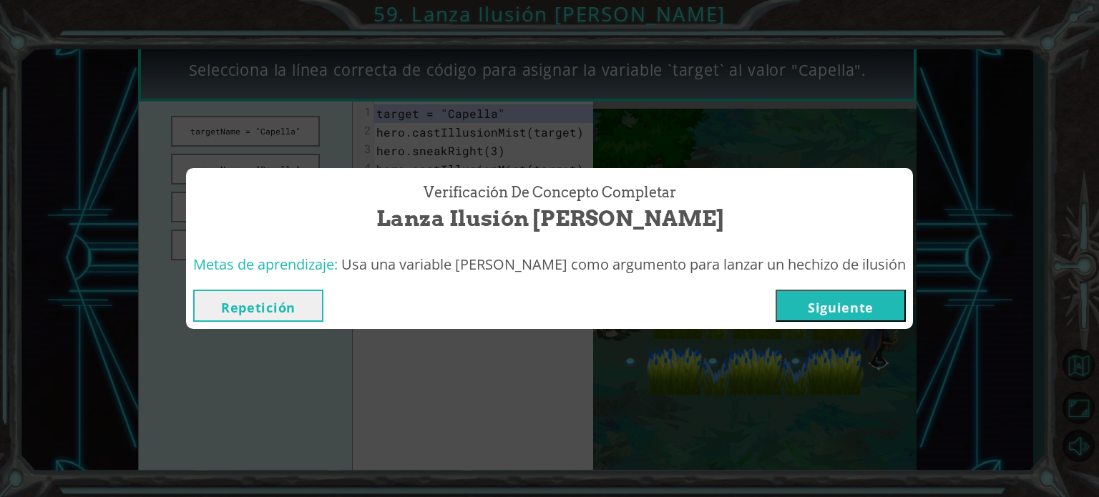
click at [804, 313] on button "Siguiente" at bounding box center [841, 306] width 130 height 32
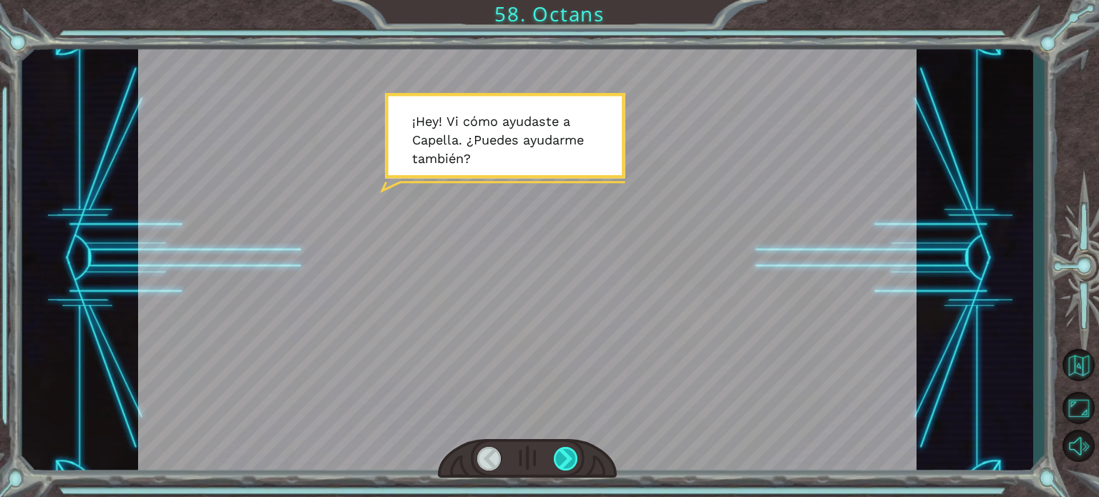
click at [570, 451] on div at bounding box center [566, 459] width 24 height 24
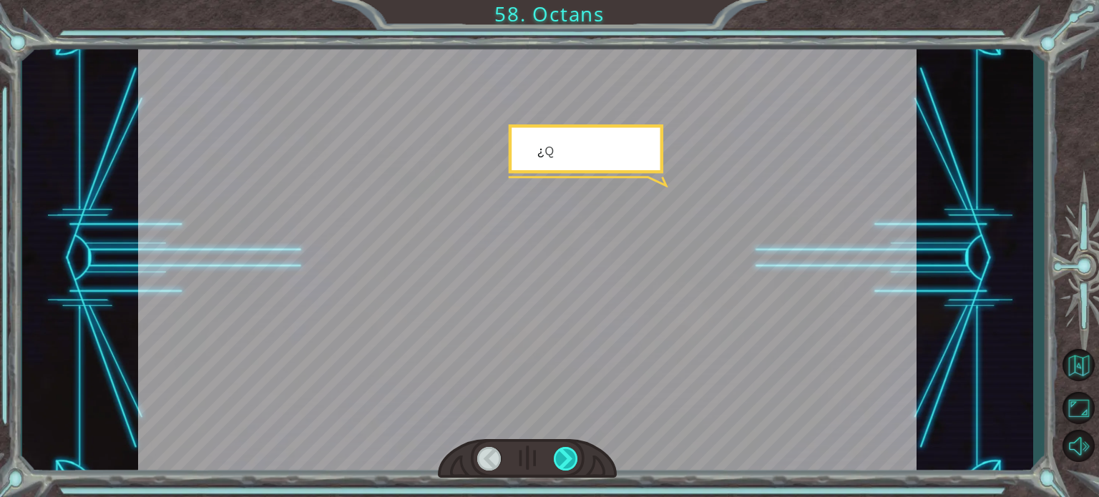
click at [570, 451] on div at bounding box center [566, 459] width 24 height 24
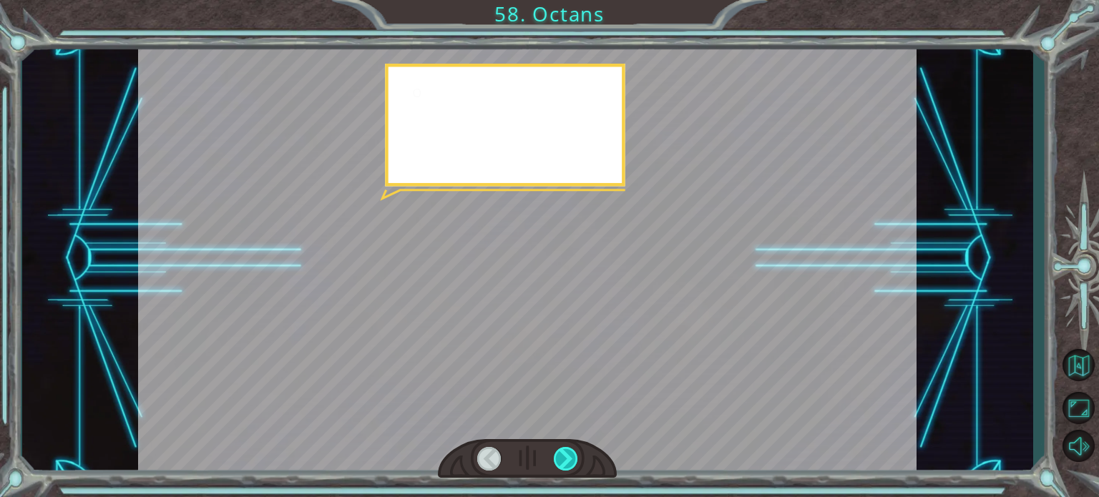
click at [570, 451] on div at bounding box center [566, 459] width 24 height 24
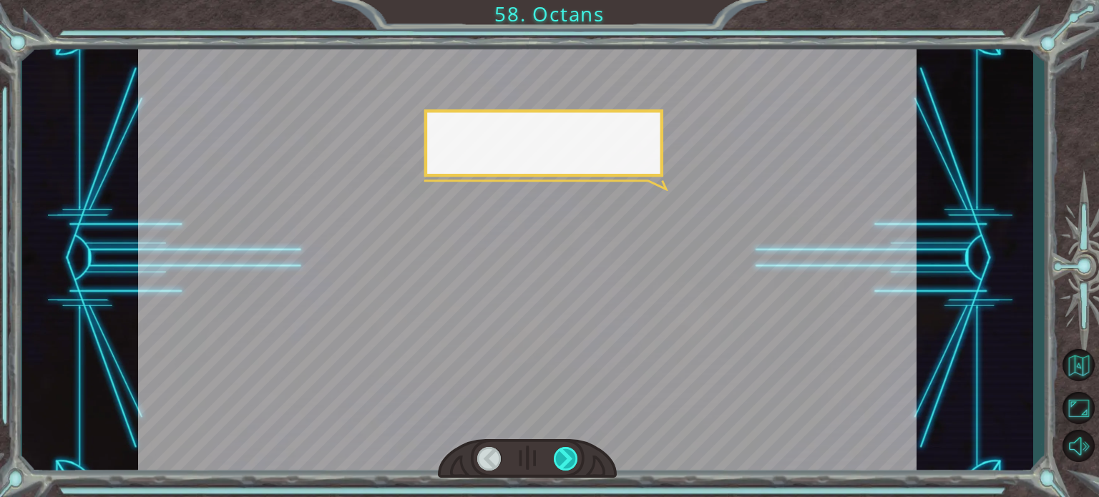
click at [570, 451] on div at bounding box center [566, 459] width 24 height 24
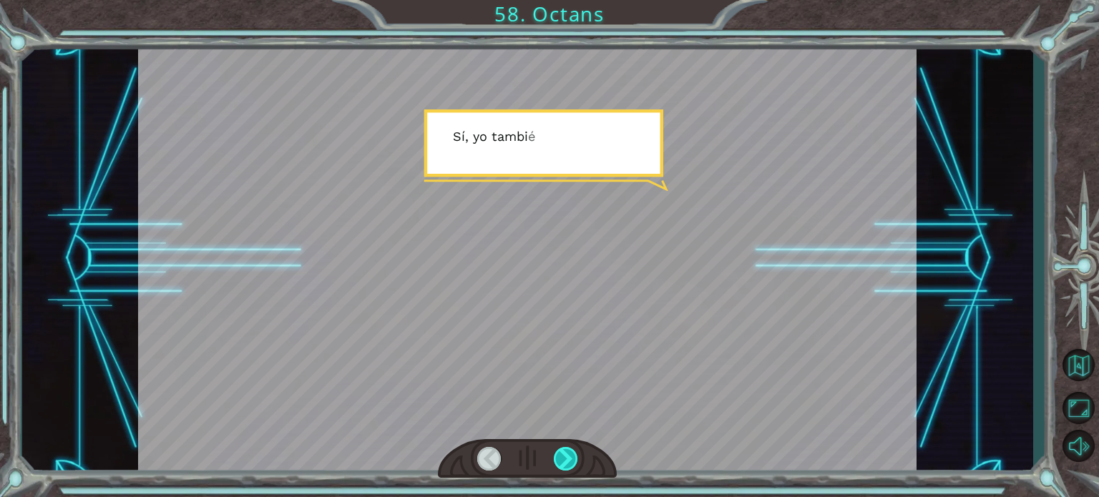
click at [570, 451] on div at bounding box center [566, 459] width 24 height 24
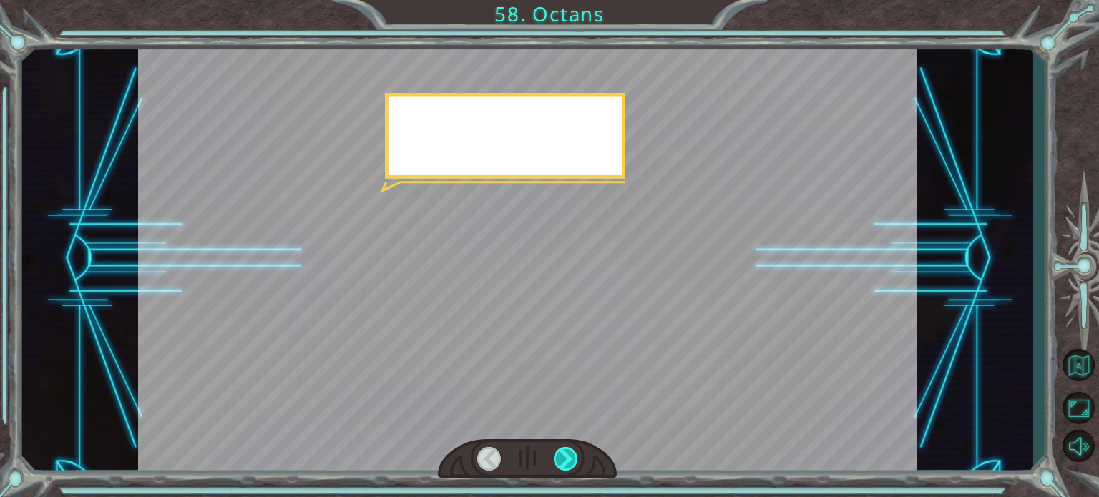
click at [570, 451] on div at bounding box center [566, 459] width 24 height 24
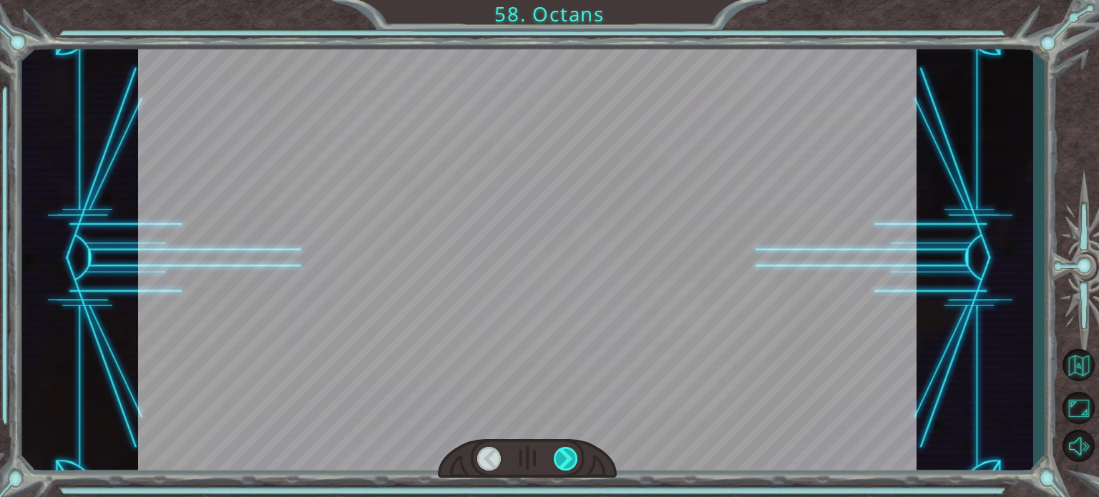
click at [570, 451] on div at bounding box center [566, 459] width 24 height 24
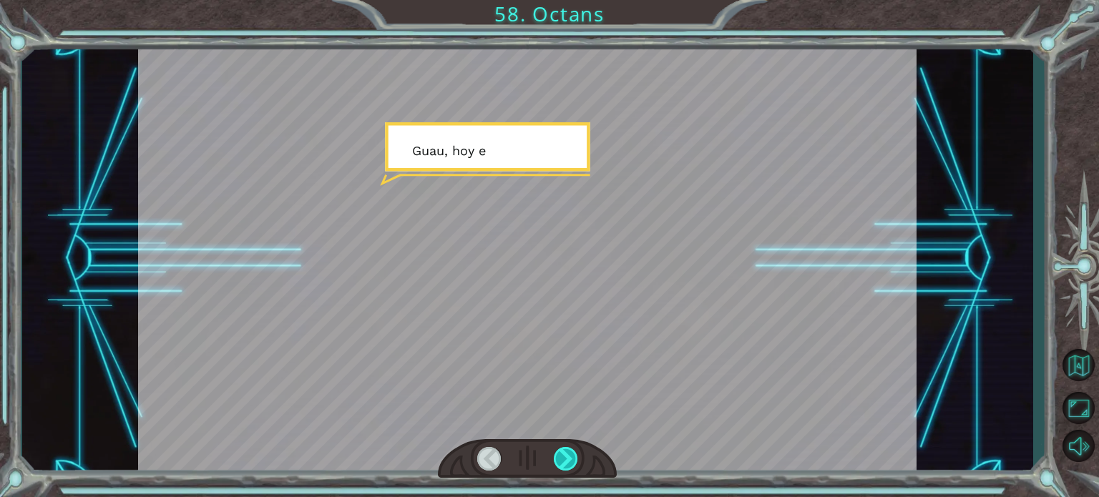
click at [570, 451] on div at bounding box center [566, 459] width 24 height 24
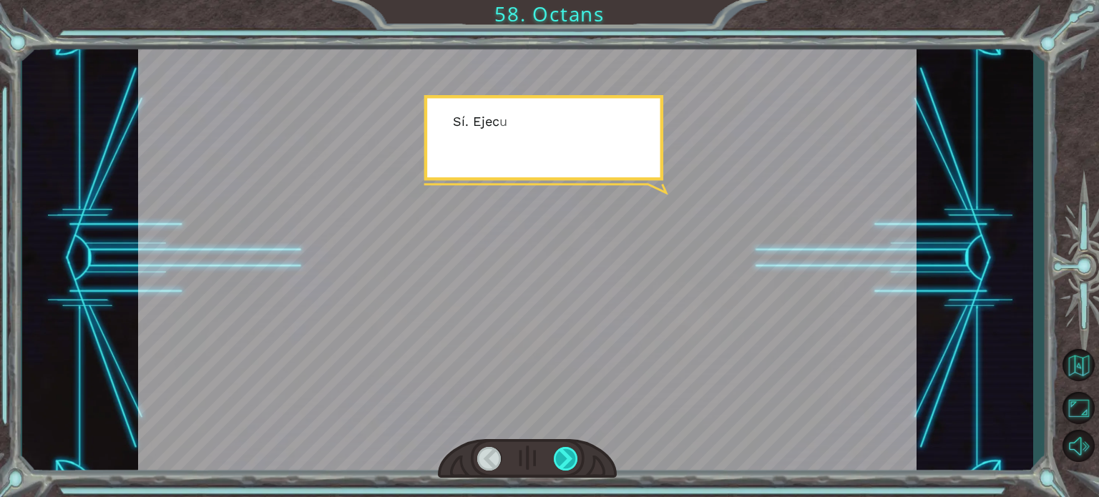
click at [570, 451] on div at bounding box center [566, 459] width 24 height 24
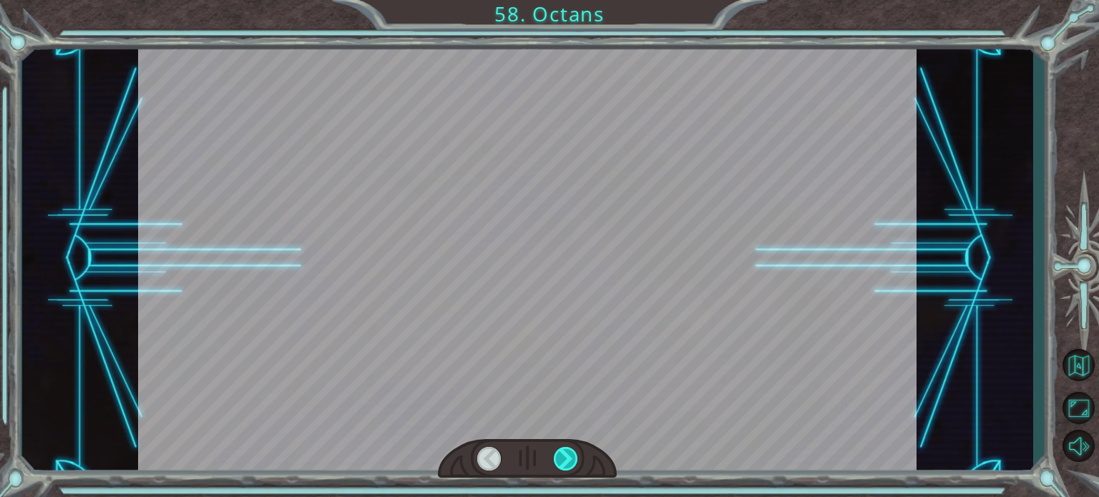
click at [570, 451] on div at bounding box center [566, 459] width 24 height 24
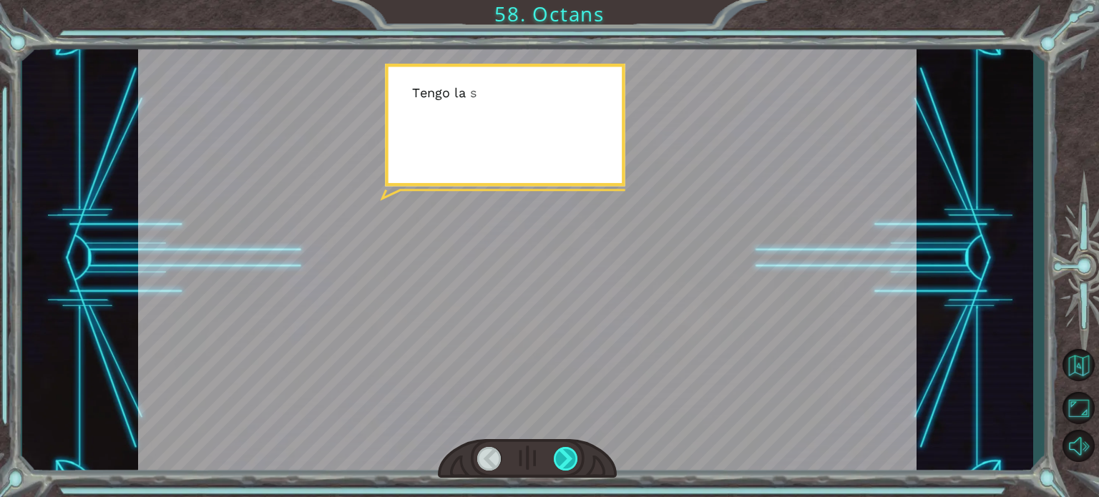
click at [570, 451] on div at bounding box center [566, 459] width 24 height 24
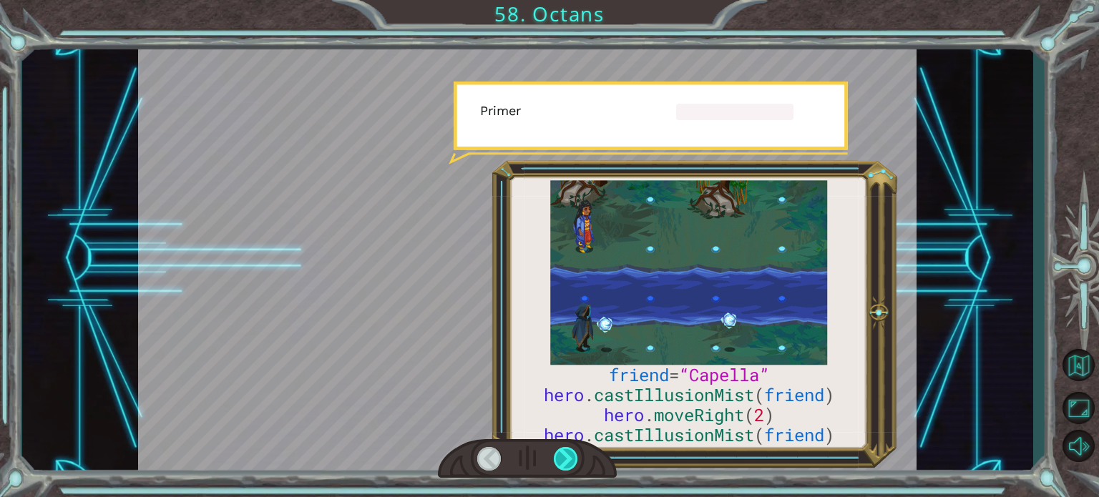
click at [570, 451] on div at bounding box center [566, 459] width 24 height 24
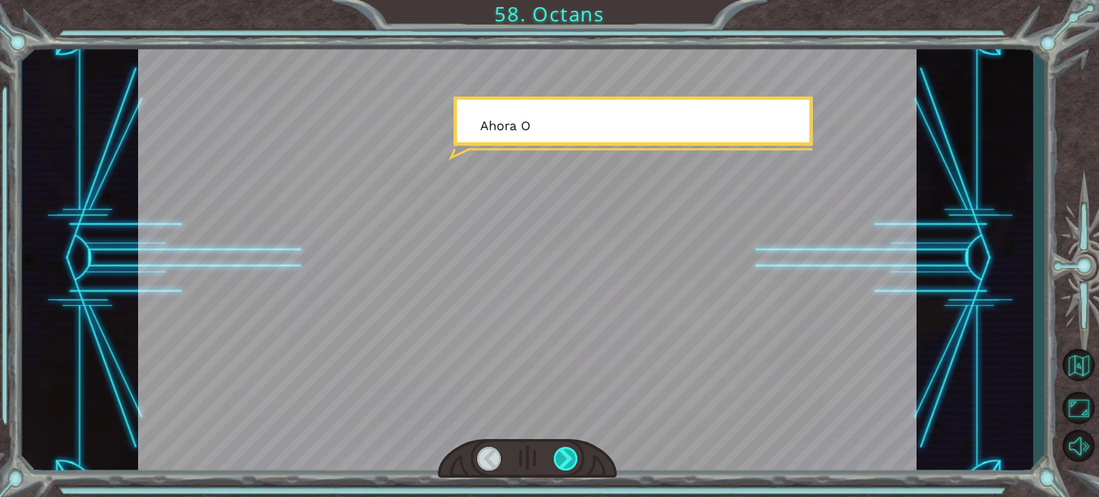
click at [570, 451] on div at bounding box center [566, 459] width 24 height 24
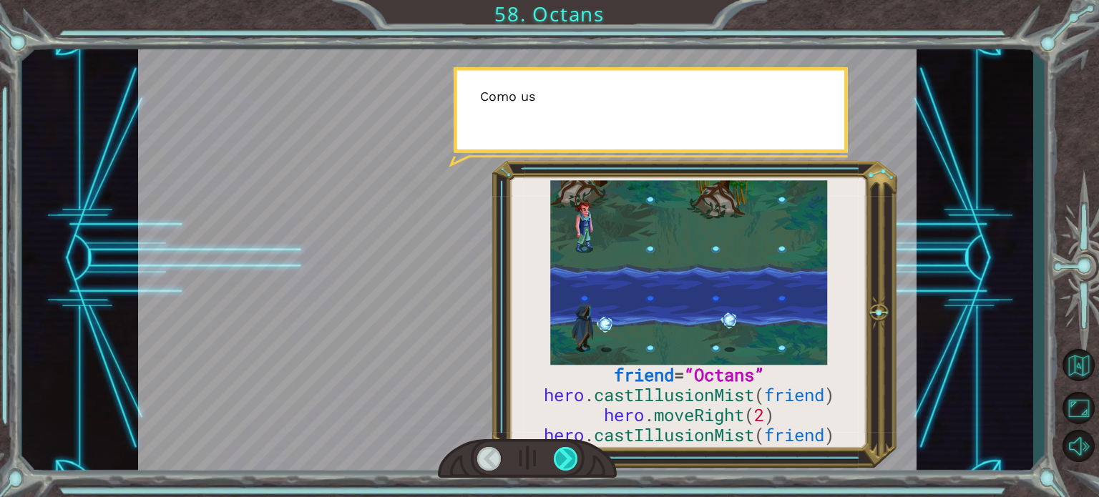
click at [570, 451] on div at bounding box center [566, 459] width 24 height 24
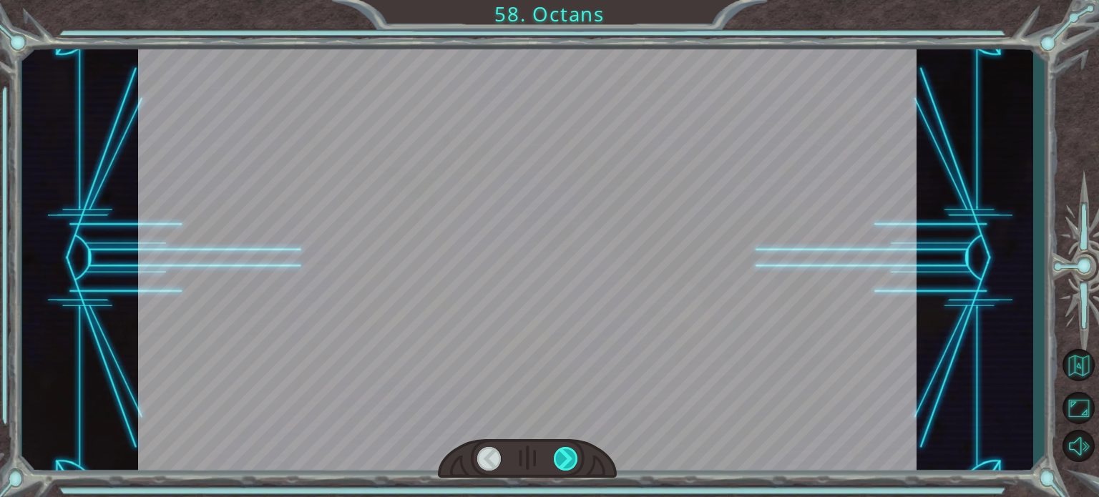
click at [570, 451] on div at bounding box center [566, 459] width 24 height 24
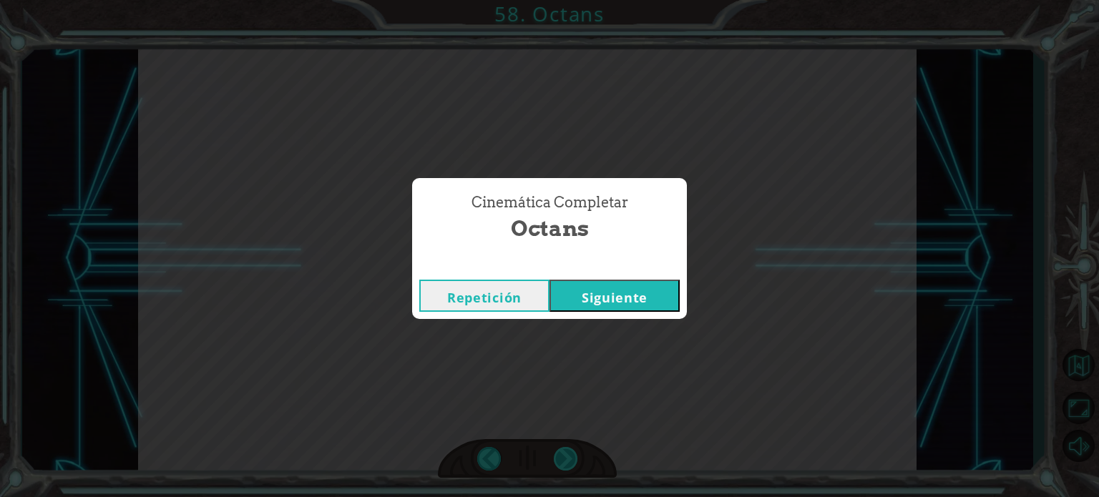
click at [570, 0] on div "friend = “Octans” hero . castIllusionMist ( friend ) hero . moveRight ( 2 ) her…" at bounding box center [549, 0] width 1099 height 0
click at [570, 451] on div "Cinemática Completar Octans Repetición [GEOGRAPHIC_DATA]" at bounding box center [549, 248] width 1099 height 497
click at [602, 278] on div "Repetición Siguiente" at bounding box center [549, 296] width 275 height 47
click at [601, 283] on button "Siguiente" at bounding box center [615, 296] width 130 height 32
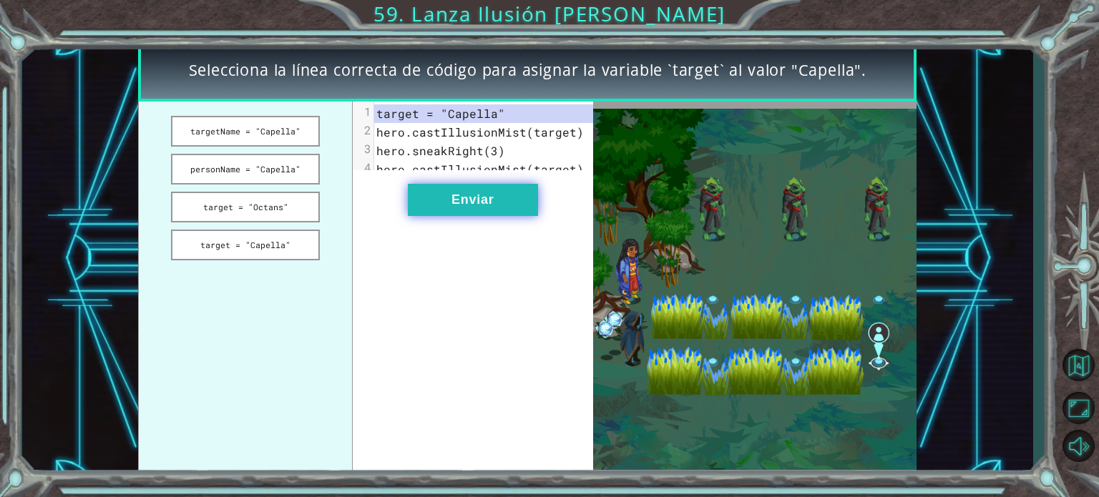
click at [459, 204] on button "Enviar" at bounding box center [473, 200] width 130 height 32
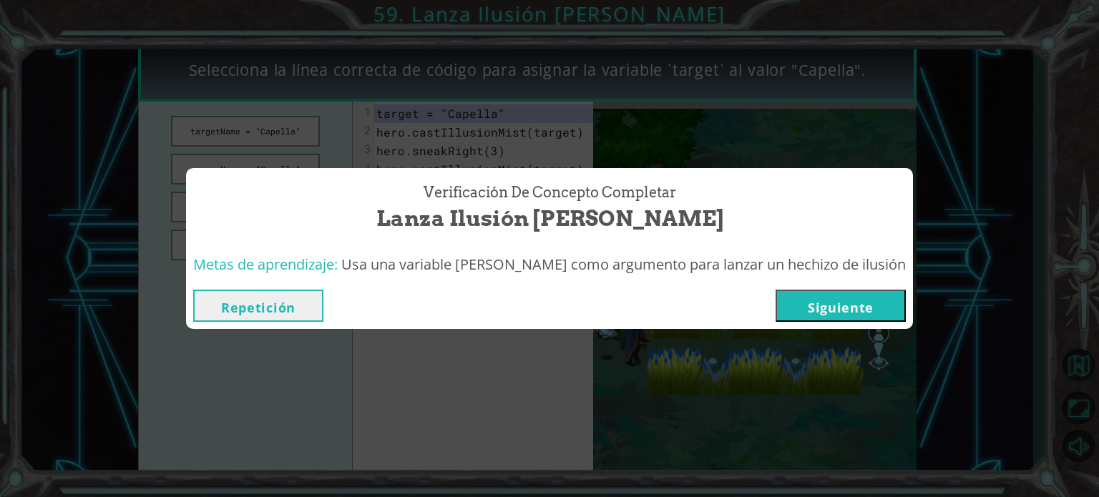
click at [795, 317] on button "Siguiente" at bounding box center [841, 306] width 130 height 32
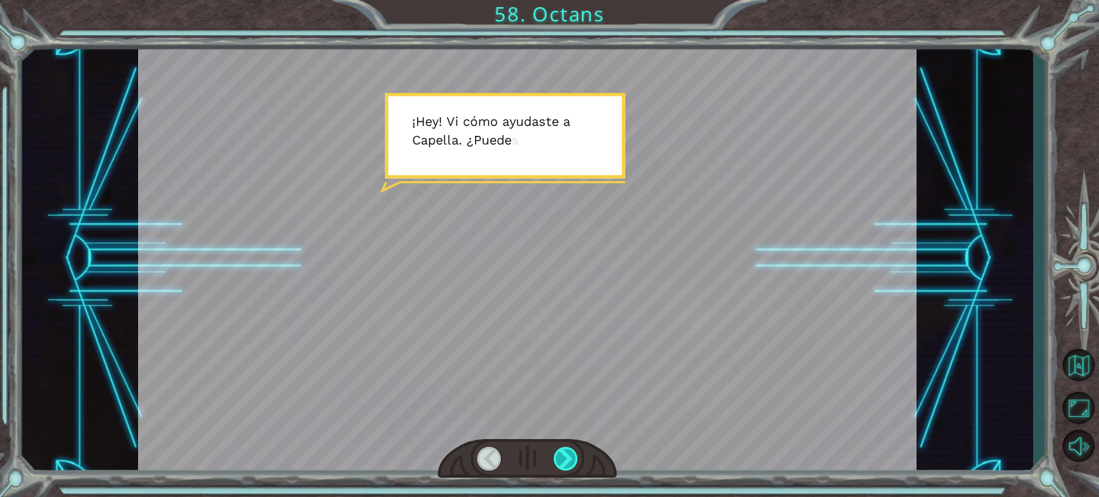
click at [557, 458] on div at bounding box center [527, 458] width 179 height 39
click at [557, 458] on div at bounding box center [566, 459] width 24 height 24
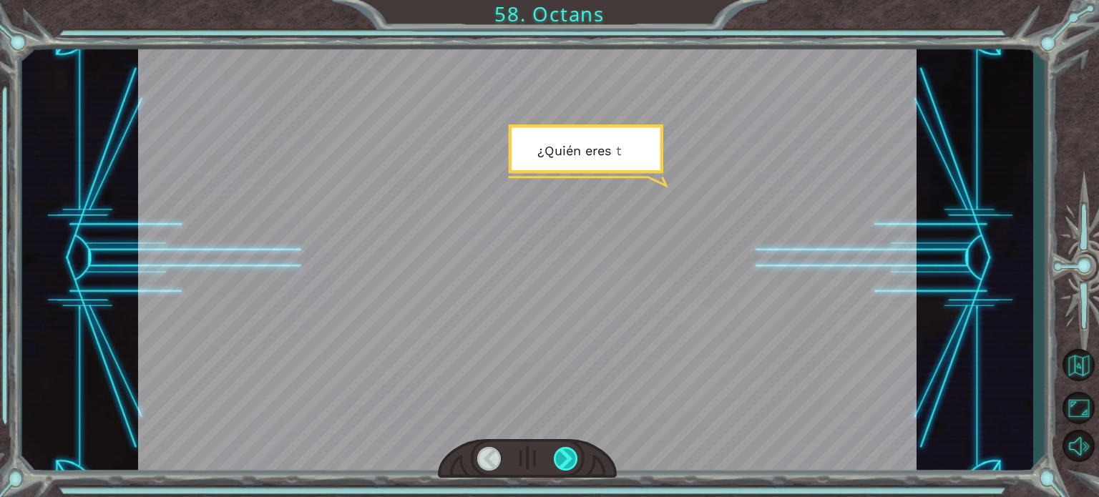
click at [557, 458] on div at bounding box center [566, 459] width 24 height 24
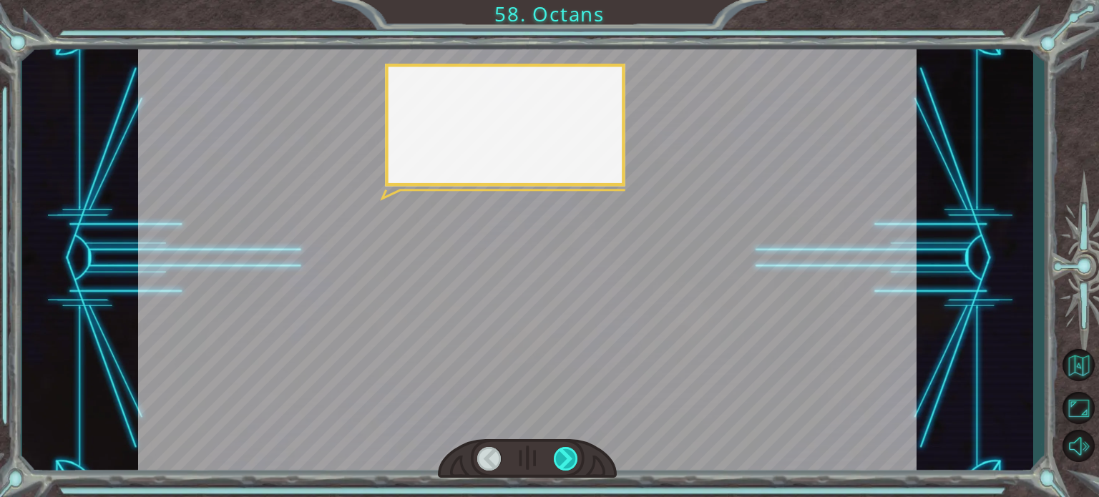
click at [557, 458] on div at bounding box center [566, 459] width 24 height 24
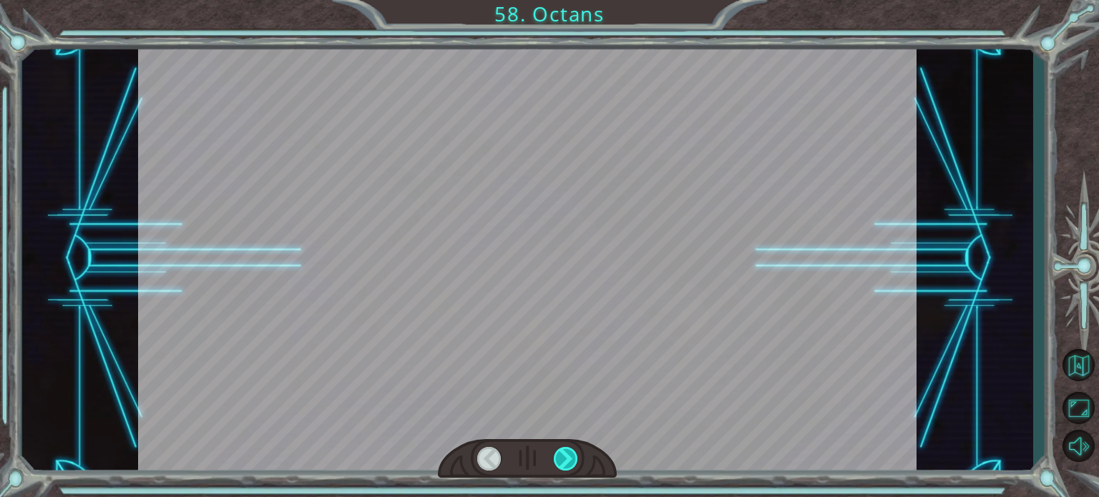
click at [557, 458] on div at bounding box center [566, 459] width 24 height 24
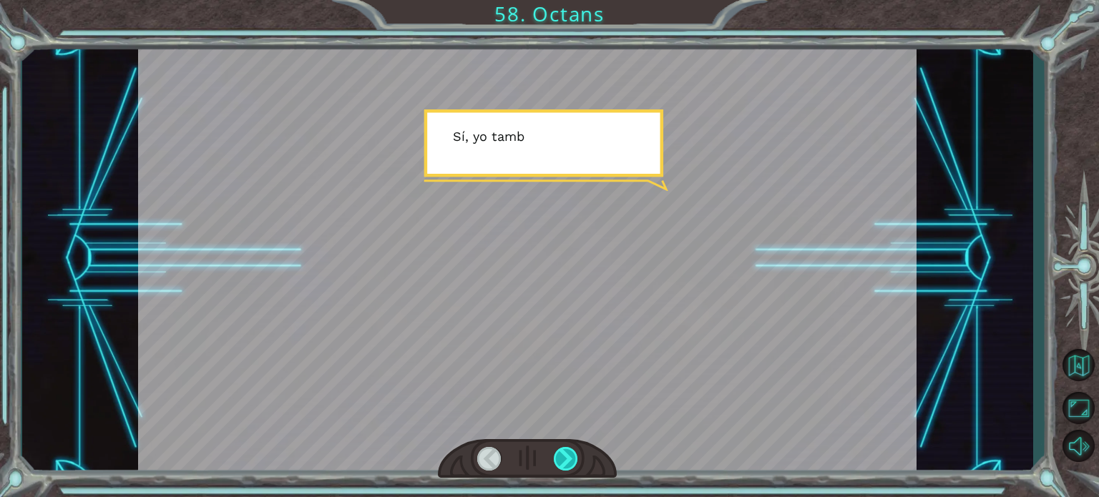
click at [557, 458] on div at bounding box center [566, 459] width 24 height 24
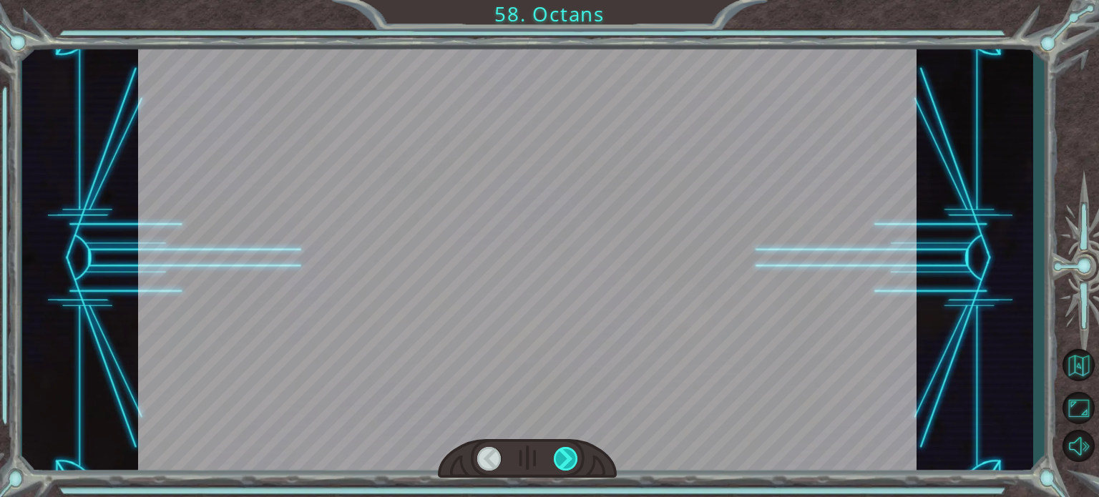
click at [557, 458] on div at bounding box center [566, 459] width 24 height 24
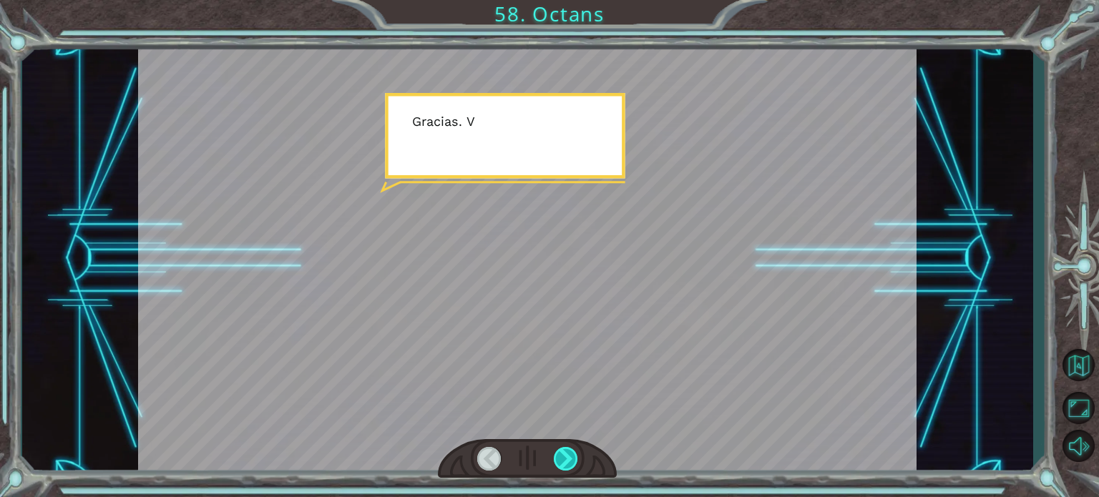
click at [557, 458] on div at bounding box center [566, 459] width 24 height 24
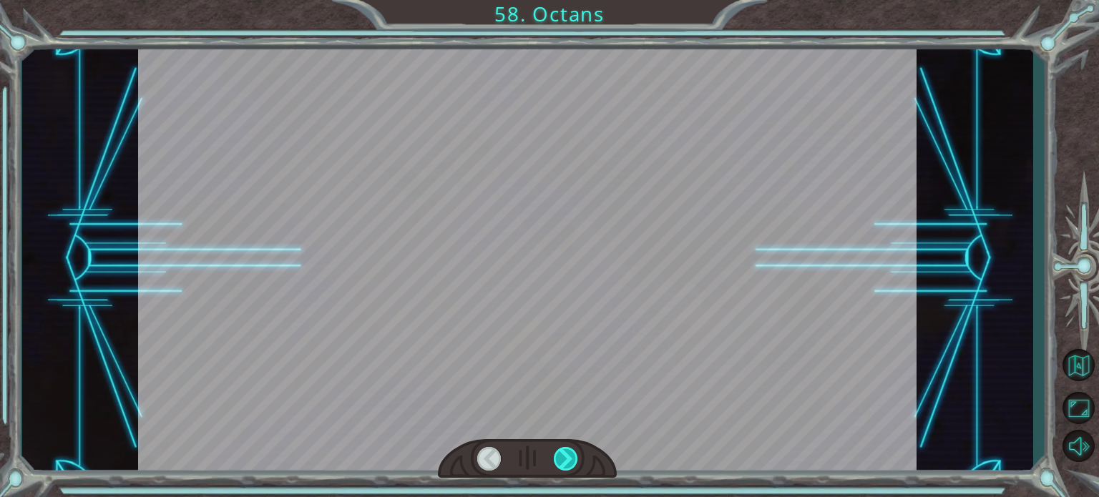
click at [557, 458] on div at bounding box center [566, 459] width 24 height 24
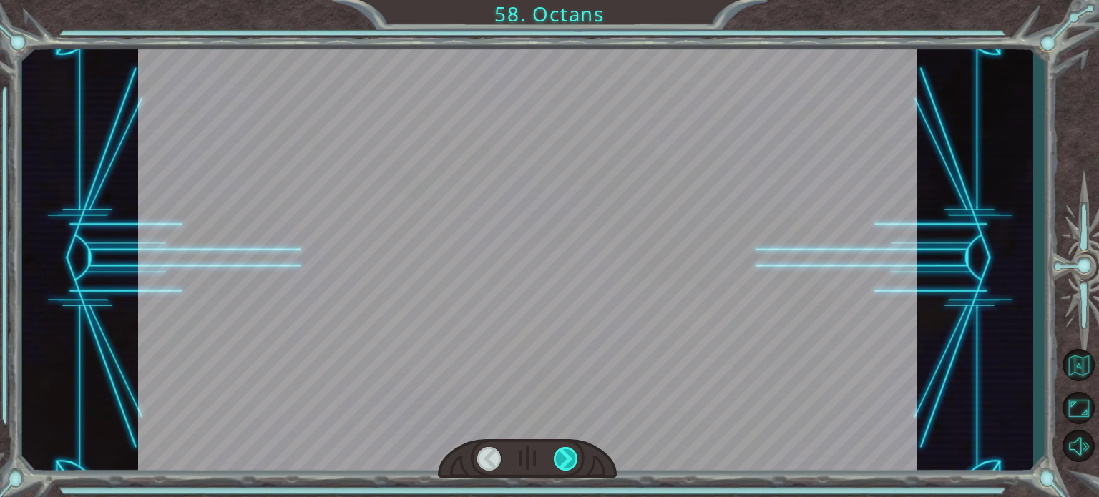
click at [557, 458] on div at bounding box center [566, 459] width 24 height 24
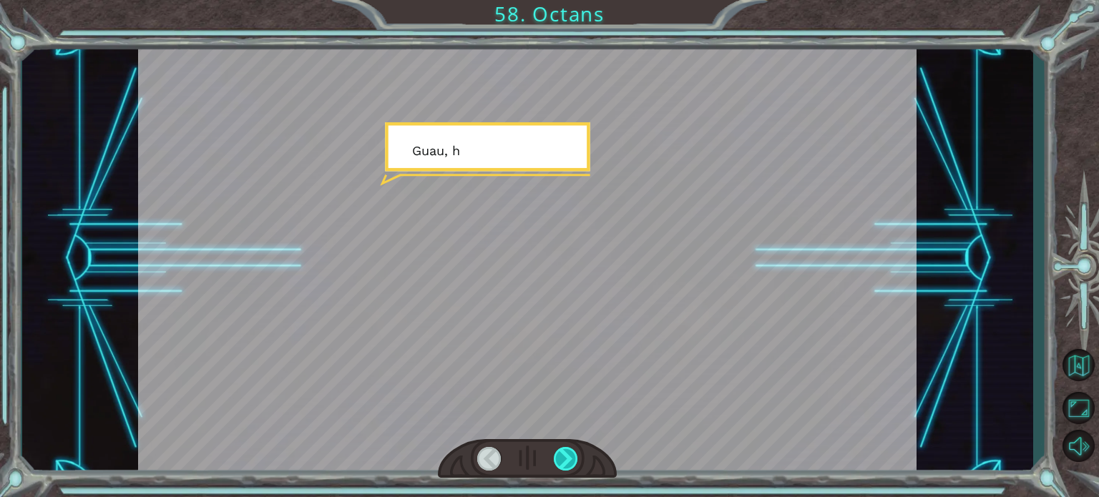
click at [557, 458] on div at bounding box center [566, 459] width 24 height 24
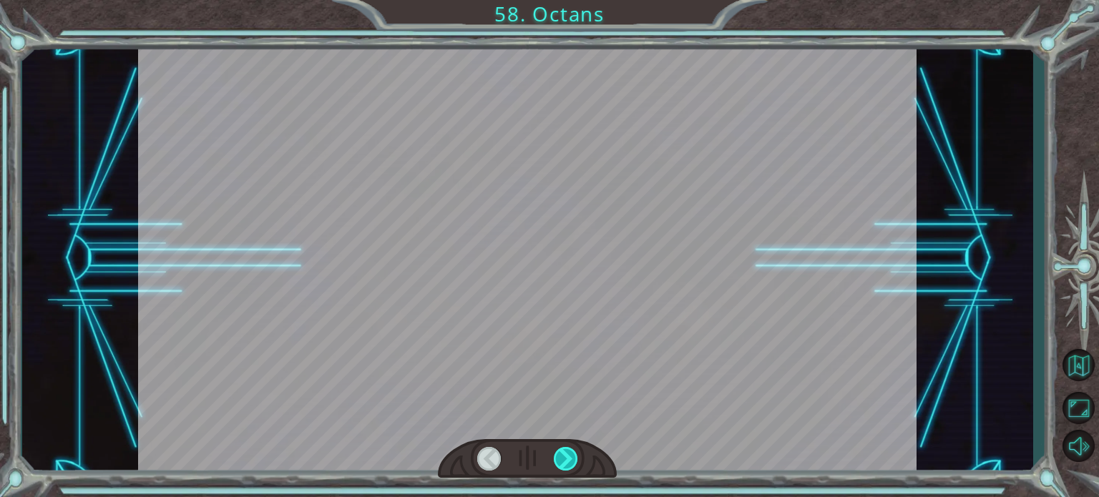
click at [557, 458] on div at bounding box center [566, 459] width 24 height 24
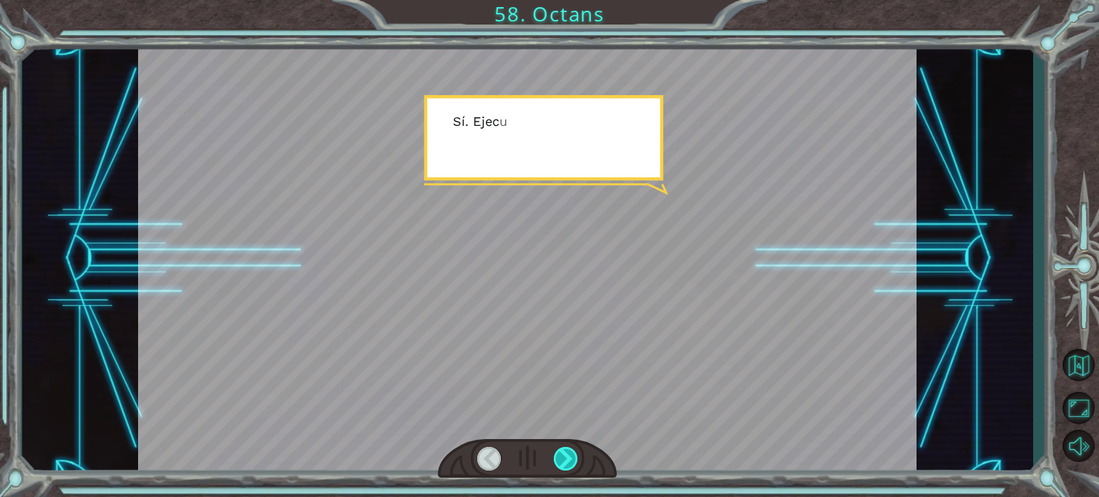
click at [557, 458] on div at bounding box center [566, 459] width 24 height 24
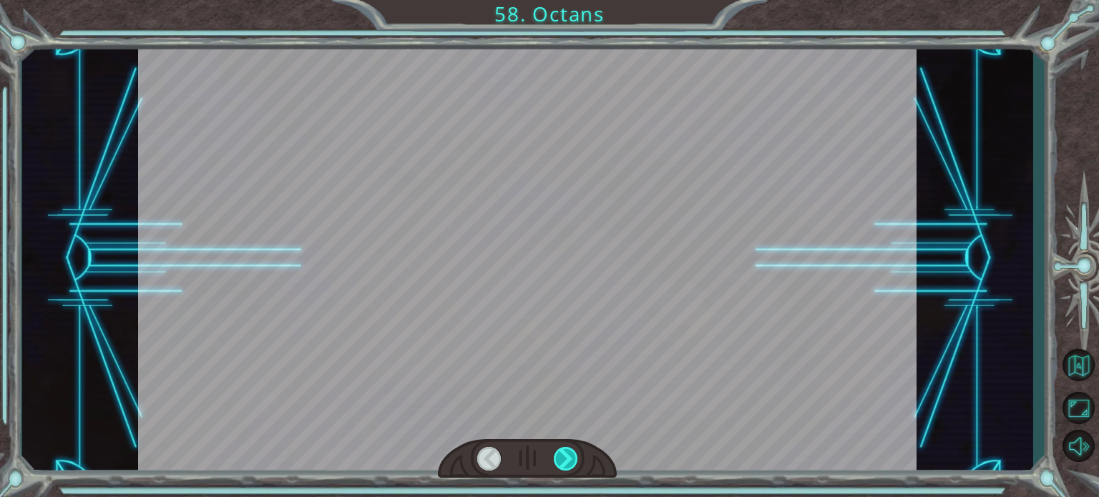
click at [557, 458] on div at bounding box center [566, 459] width 24 height 24
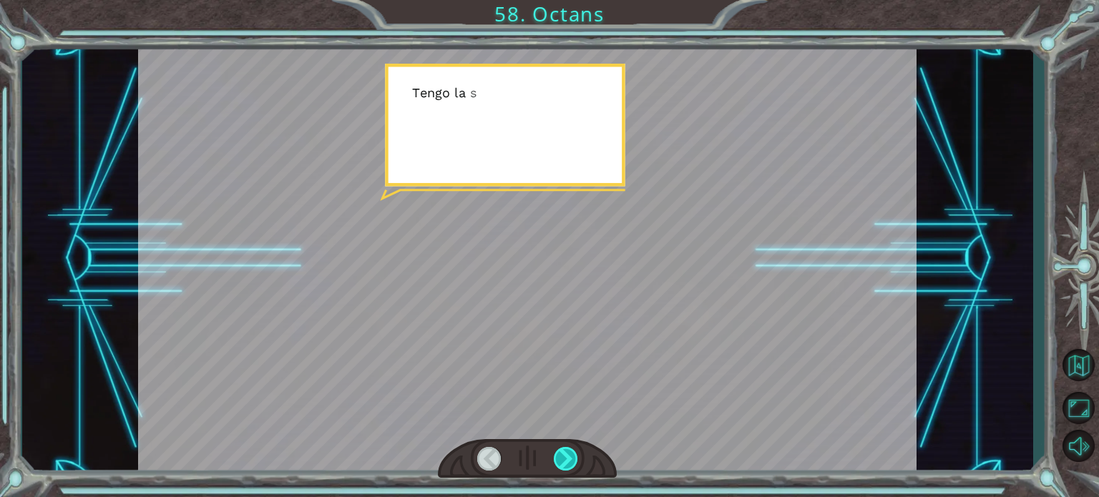
click at [557, 458] on div at bounding box center [566, 459] width 24 height 24
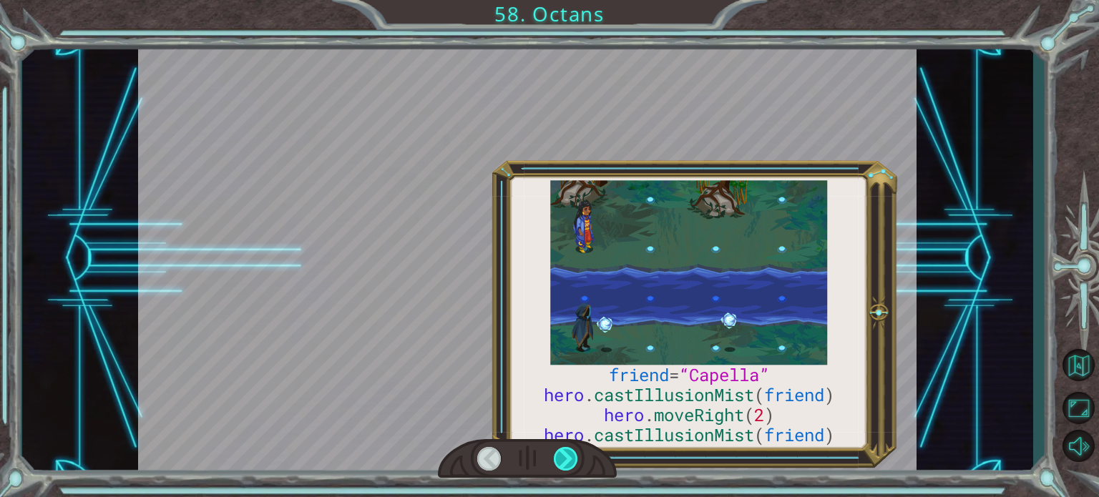
click at [557, 458] on div at bounding box center [566, 459] width 24 height 24
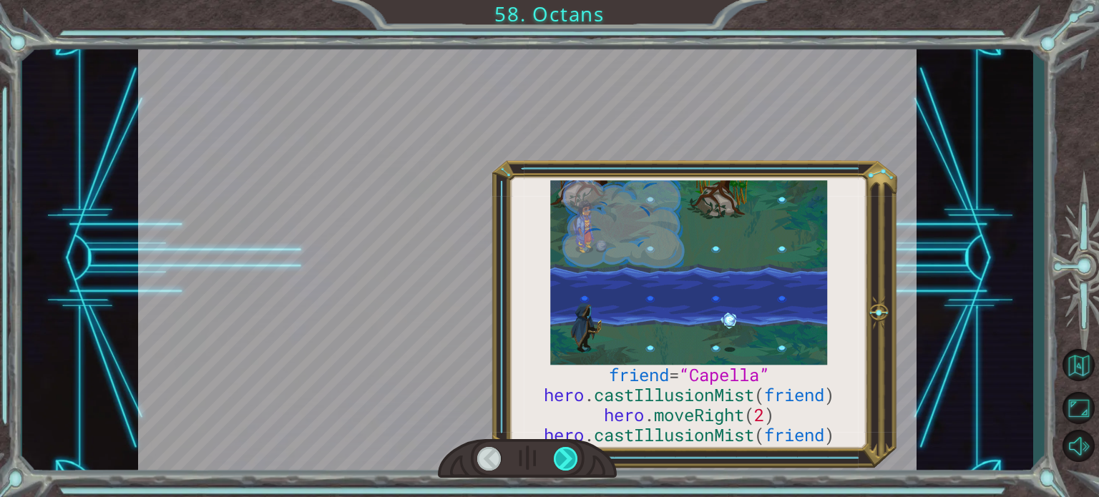
click at [557, 458] on div at bounding box center [566, 459] width 24 height 24
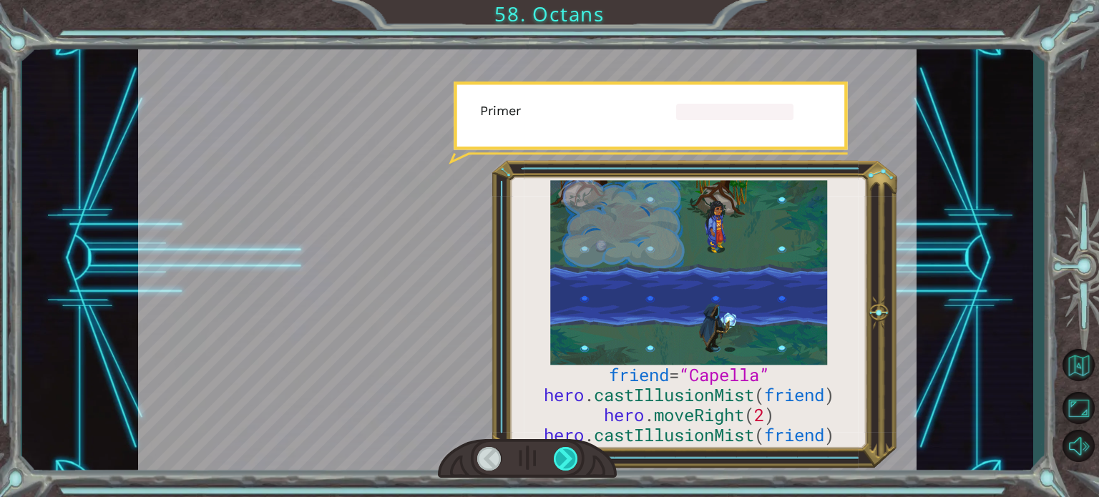
click at [557, 458] on div at bounding box center [566, 459] width 24 height 24
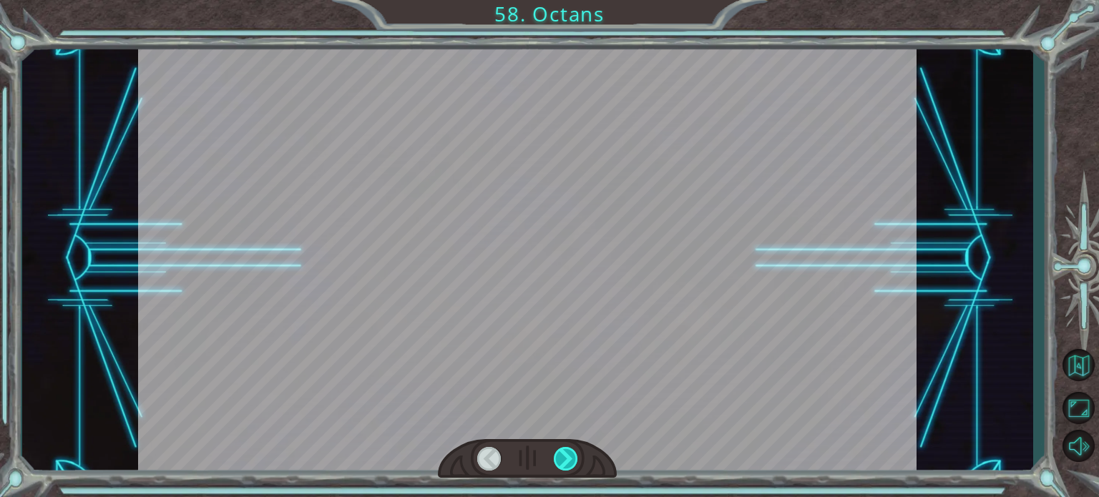
click at [557, 458] on div at bounding box center [566, 459] width 24 height 24
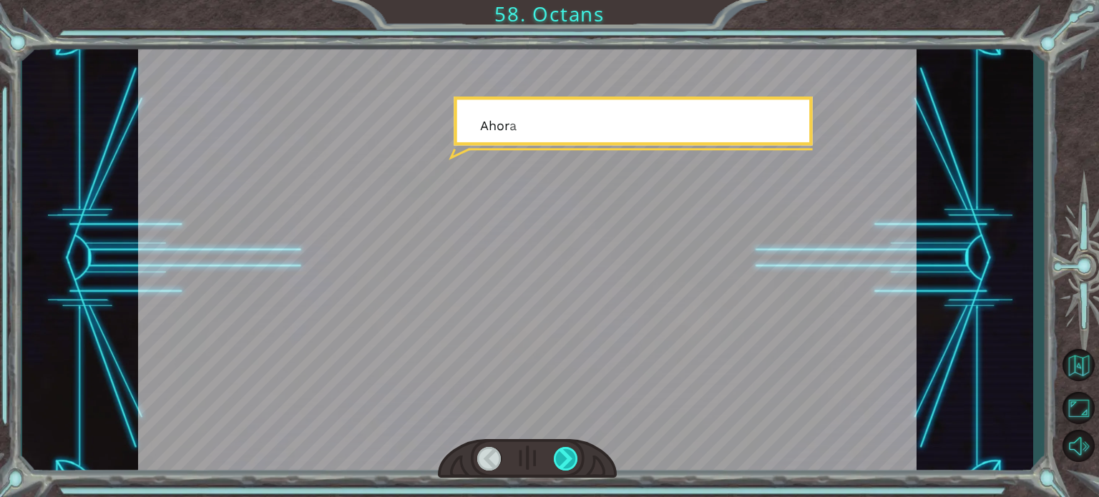
click at [557, 458] on div at bounding box center [566, 459] width 24 height 24
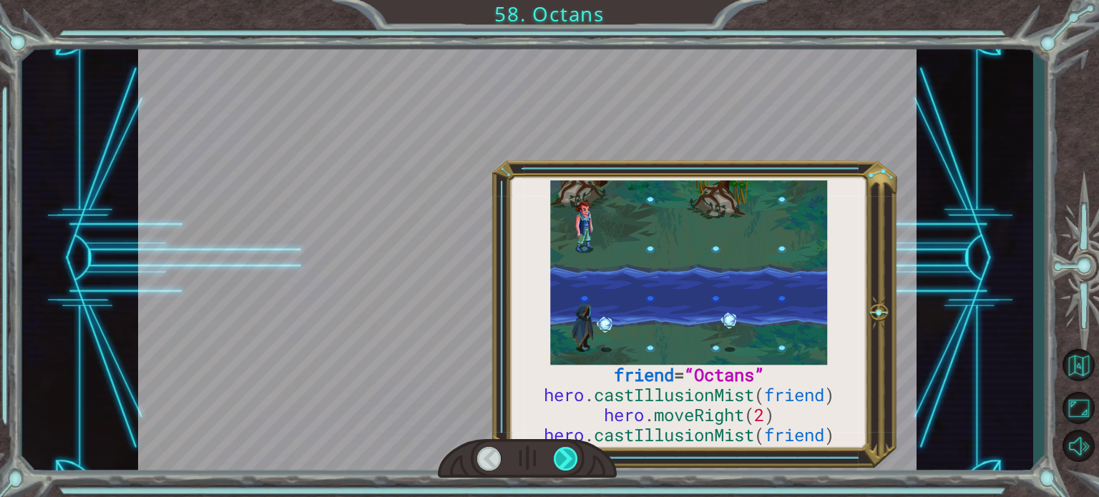
click at [557, 458] on div at bounding box center [566, 459] width 24 height 24
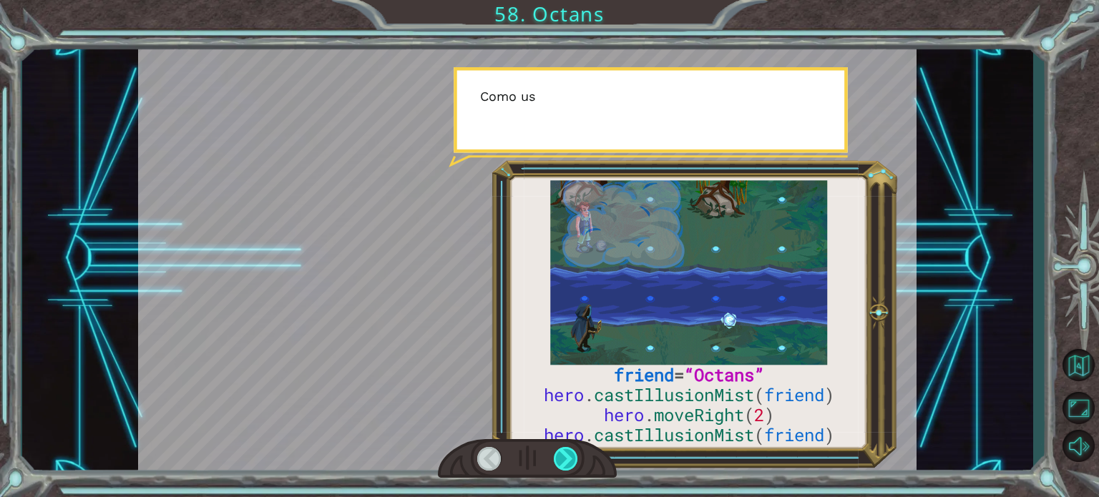
click at [557, 458] on div at bounding box center [566, 459] width 24 height 24
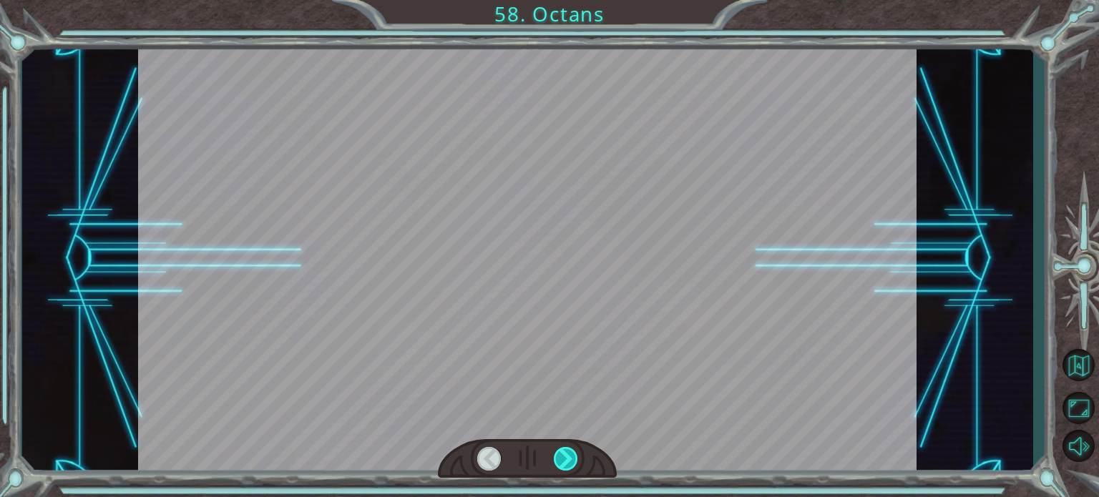
click at [557, 458] on div at bounding box center [566, 459] width 24 height 24
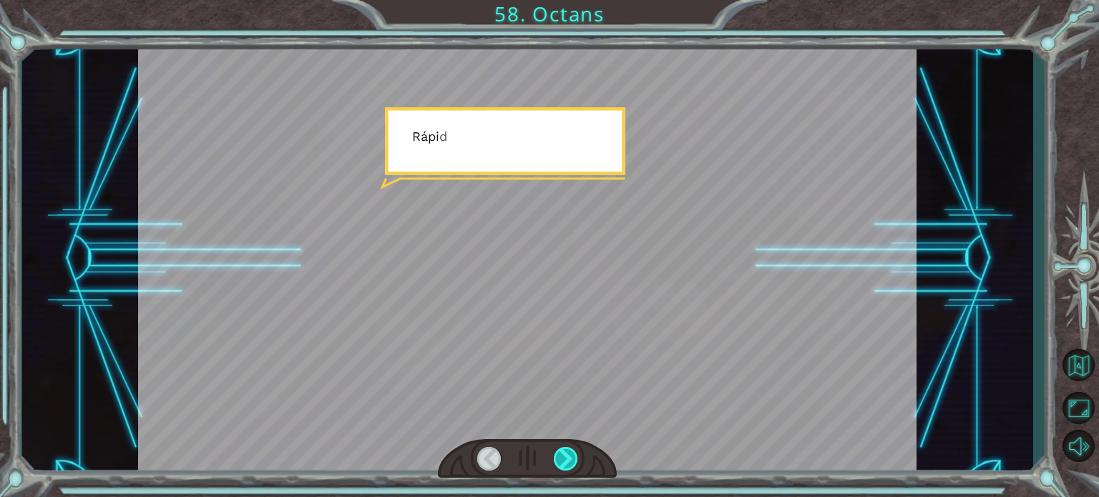
click at [557, 458] on div at bounding box center [566, 459] width 24 height 24
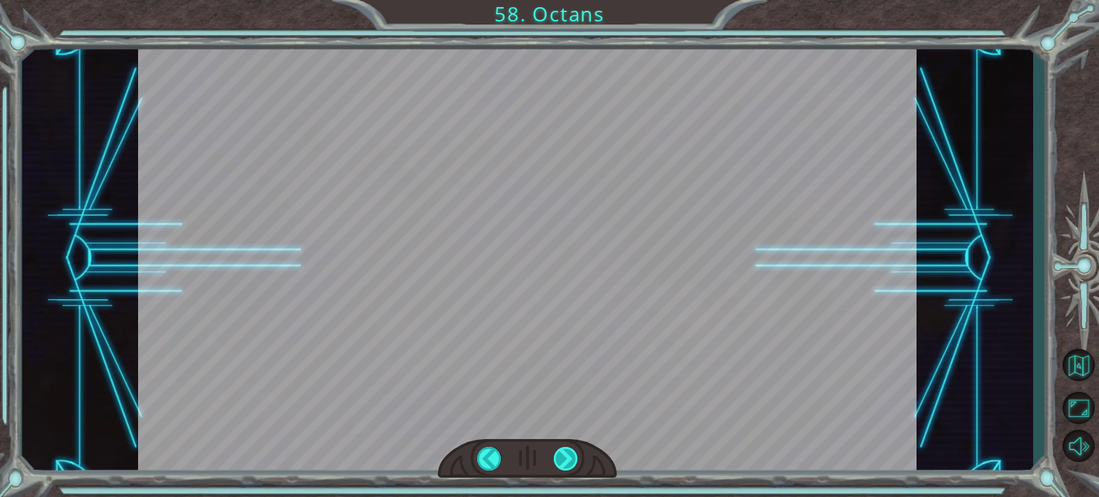
click at [557, 0] on div "friend = “Octans” hero . castIllusionMist ( friend ) hero . moveRight ( 2 ) her…" at bounding box center [549, 0] width 1099 height 0
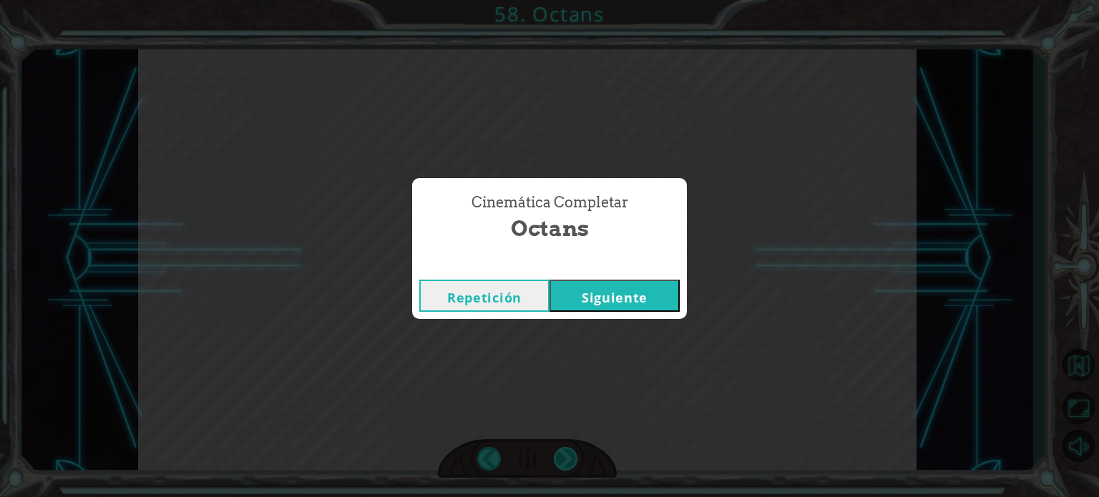
click at [557, 458] on div "Cinemática Completar Octans Repetición Siguiente" at bounding box center [549, 248] width 1099 height 497
drag, startPoint x: 557, startPoint y: 458, endPoint x: 640, endPoint y: 316, distance: 165.2
click at [640, 316] on div "Cinemática Completar Octans Repetición Siguiente" at bounding box center [549, 248] width 1099 height 497
click at [645, 307] on button "Siguiente" at bounding box center [615, 296] width 130 height 32
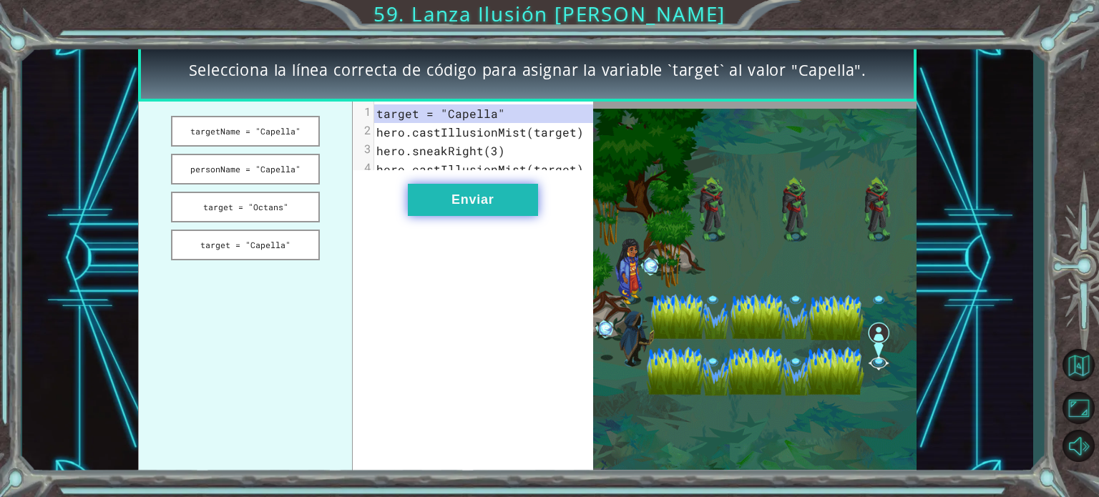
click at [435, 198] on button "Enviar" at bounding box center [473, 200] width 130 height 32
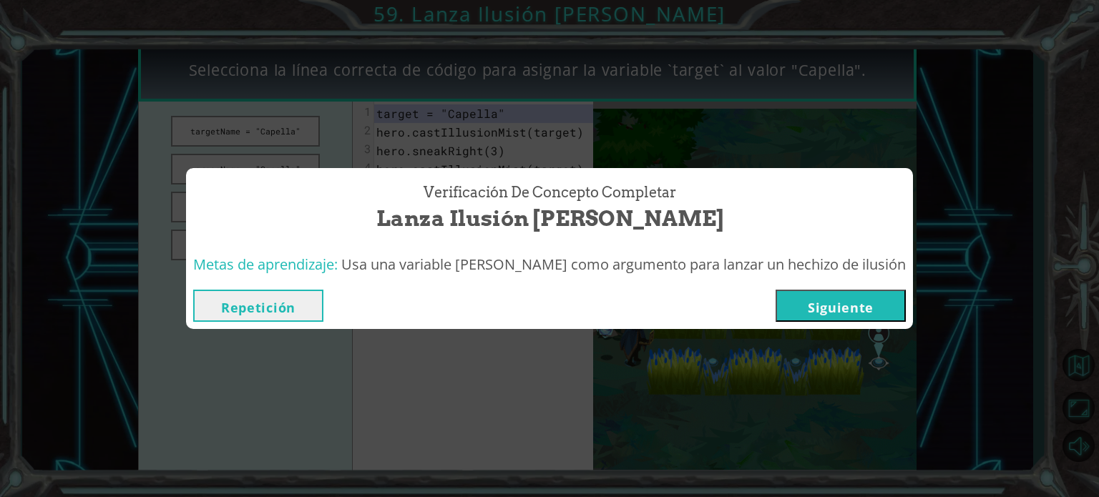
click at [790, 306] on button "Siguiente" at bounding box center [841, 306] width 130 height 32
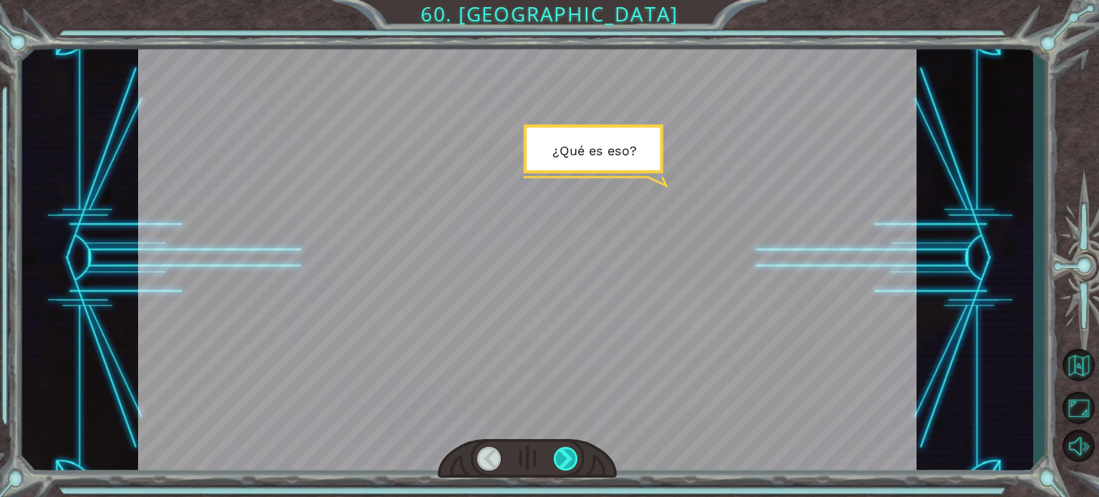
click at [567, 454] on div at bounding box center [566, 459] width 24 height 24
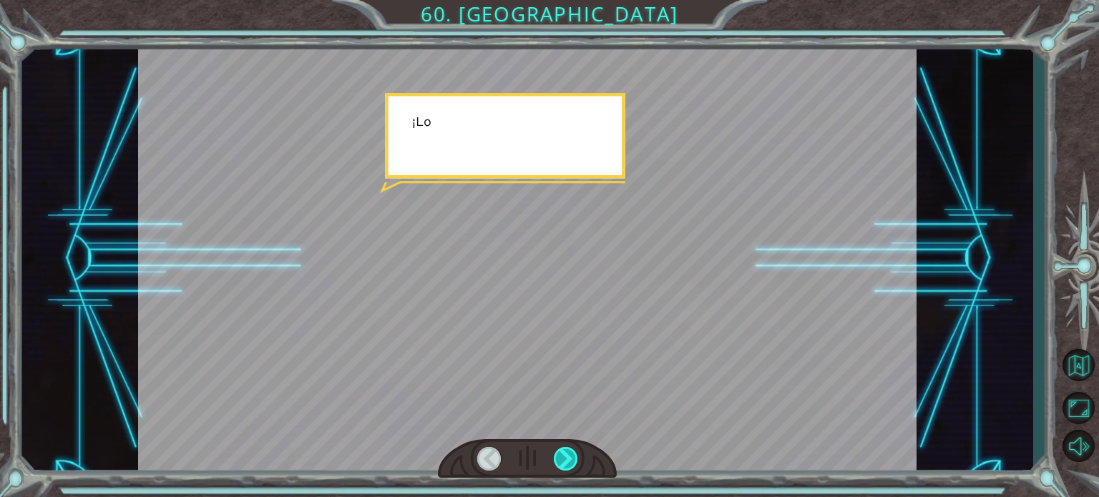
click at [567, 454] on div at bounding box center [566, 459] width 24 height 24
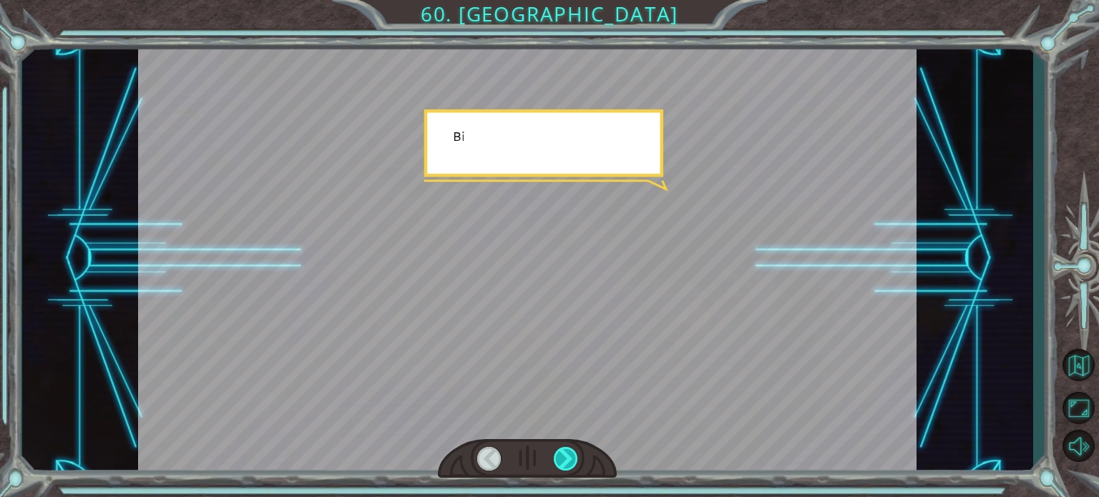
click at [567, 454] on div at bounding box center [566, 459] width 24 height 24
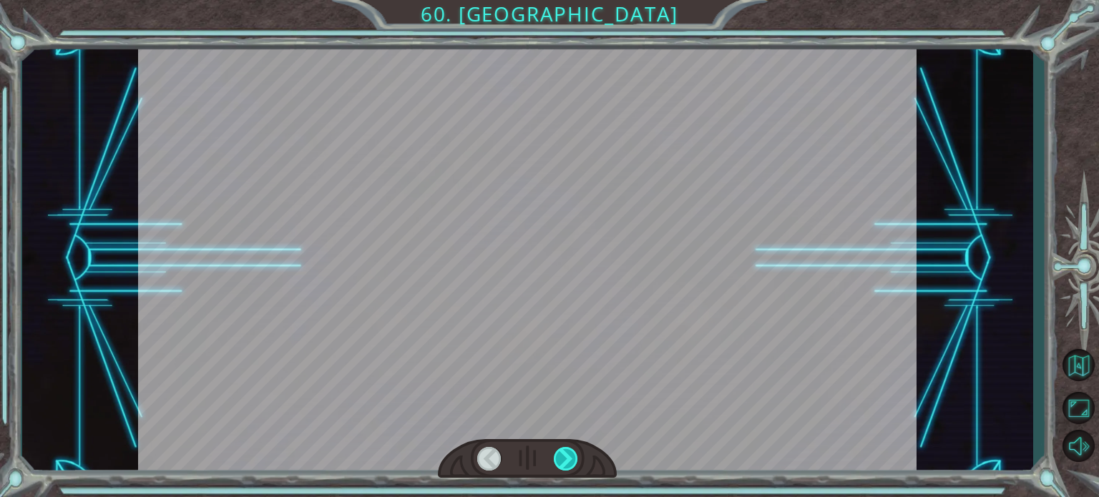
click at [567, 454] on div at bounding box center [566, 459] width 24 height 24
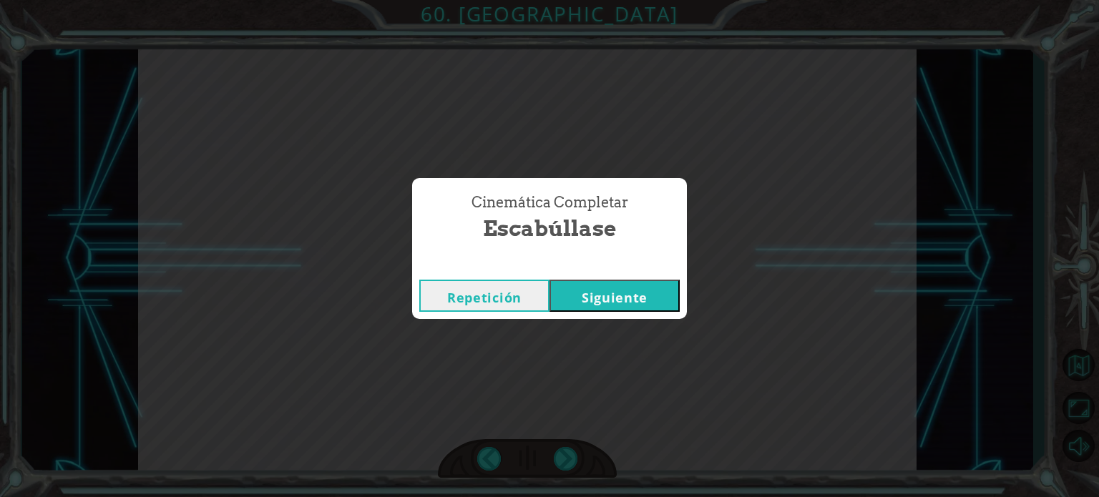
click at [625, 290] on button "Siguiente" at bounding box center [615, 296] width 130 height 32
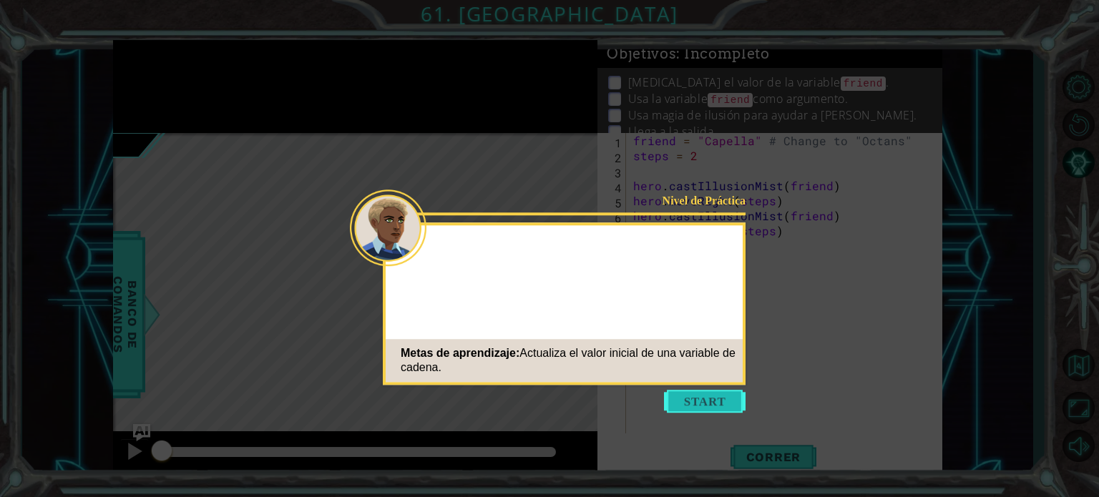
click at [688, 406] on button "Start" at bounding box center [705, 401] width 82 height 23
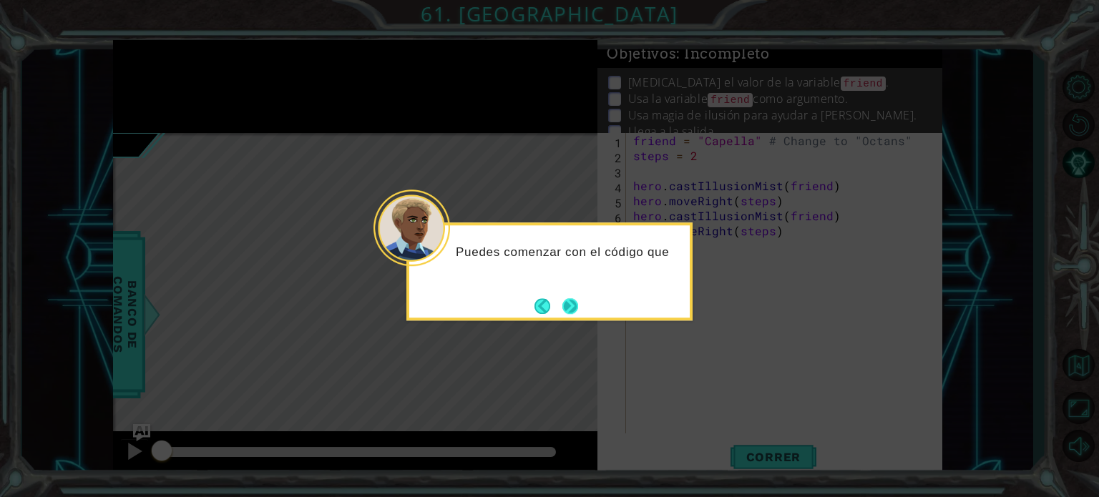
click at [571, 303] on button "Next" at bounding box center [570, 306] width 16 height 16
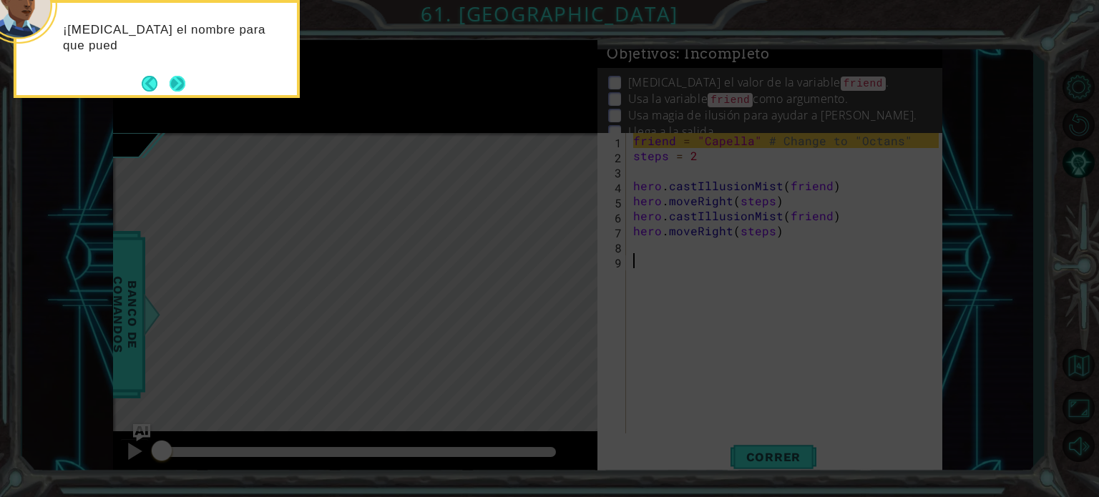
click at [180, 82] on button "Next" at bounding box center [178, 84] width 16 height 16
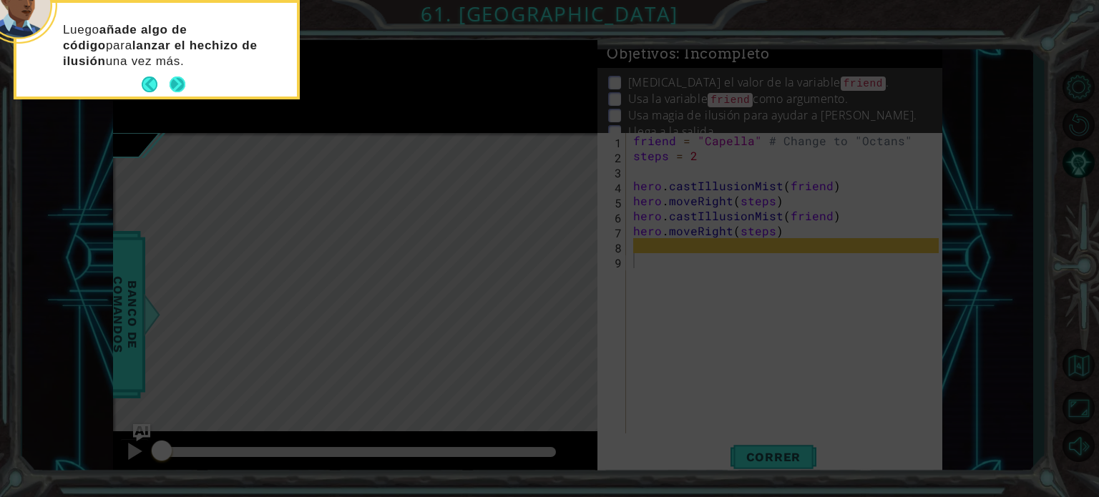
click at [178, 78] on button "Next" at bounding box center [178, 85] width 18 height 18
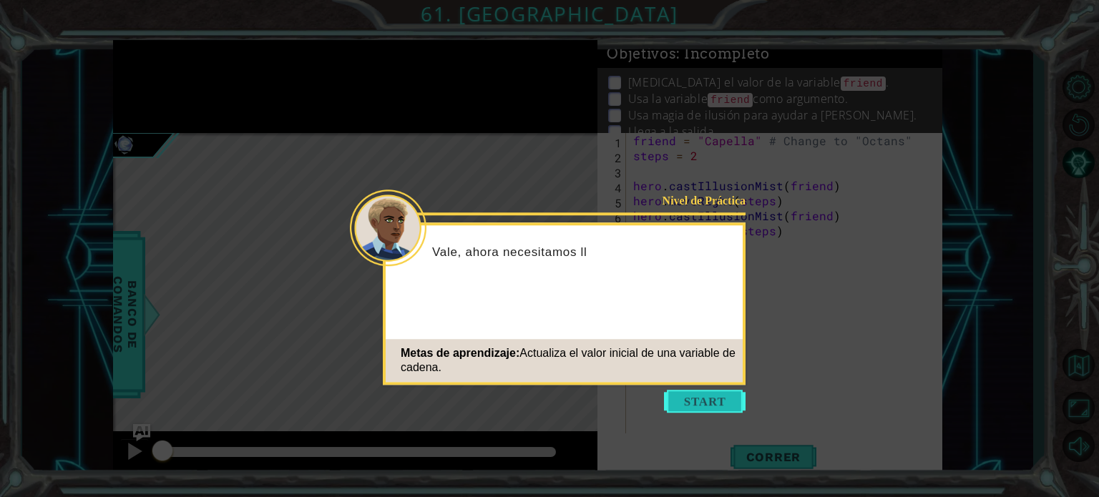
click at [683, 409] on button "Start" at bounding box center [705, 401] width 82 height 23
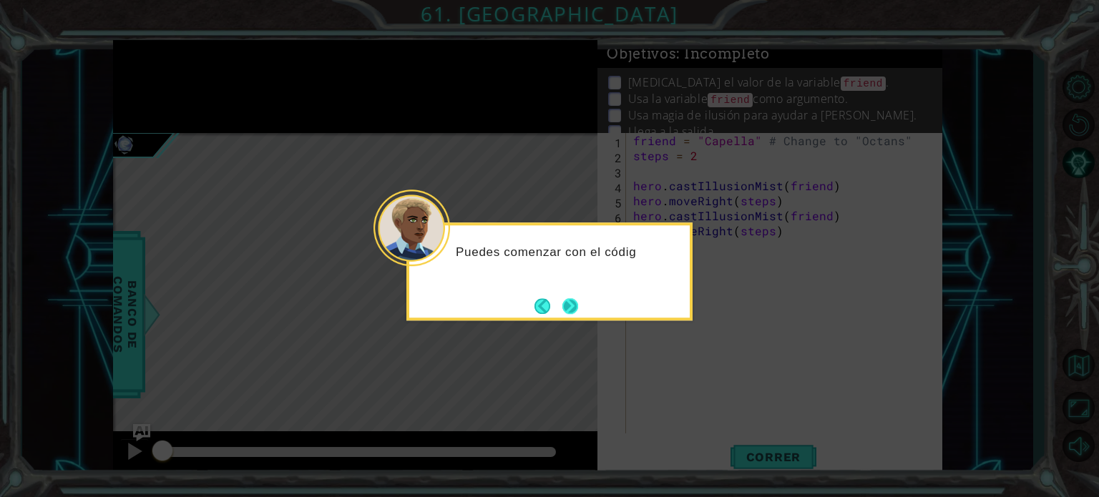
click at [579, 311] on button "Next" at bounding box center [570, 306] width 16 height 16
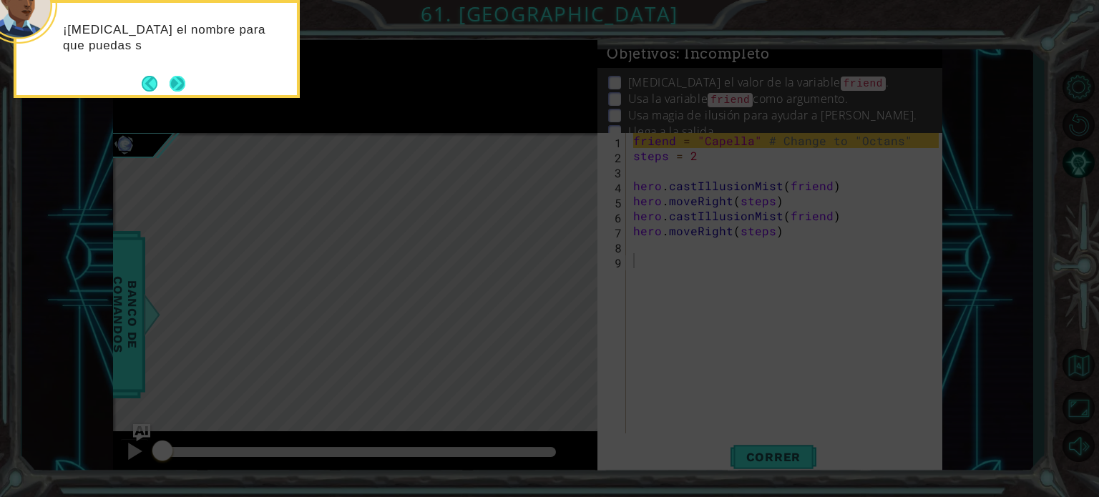
click at [189, 89] on button "Next" at bounding box center [178, 83] width 22 height 22
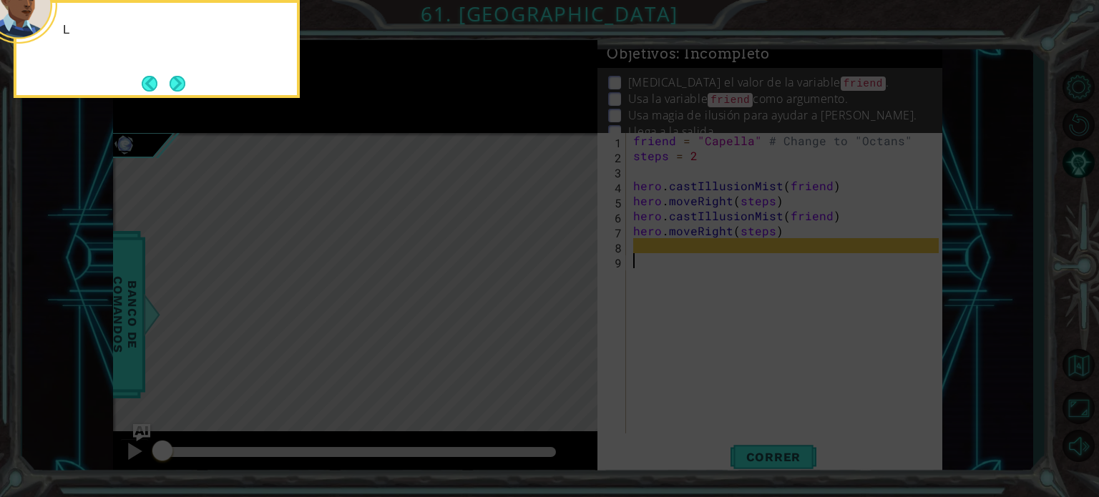
click at [190, 89] on div "L" at bounding box center [157, 49] width 286 height 98
click at [182, 88] on button "Next" at bounding box center [177, 83] width 17 height 17
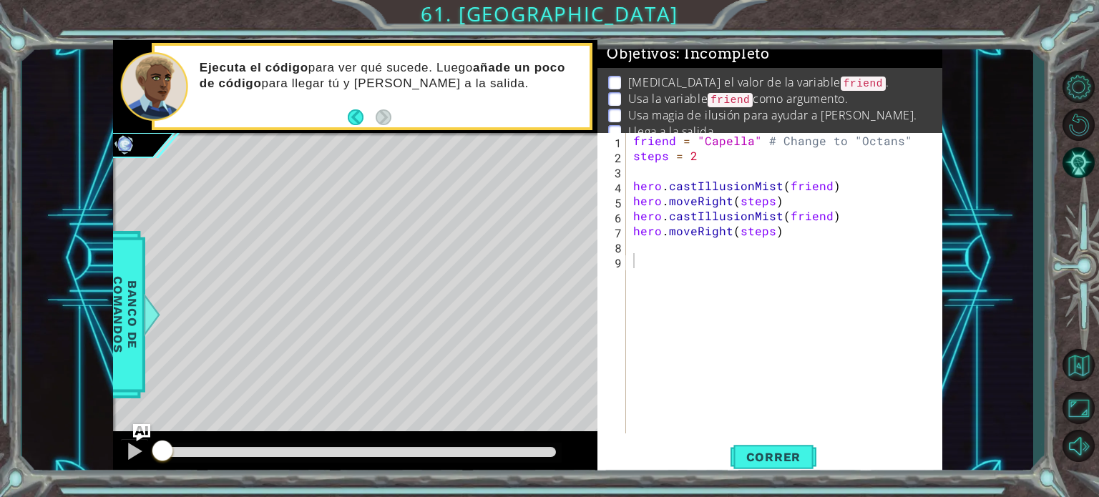
click at [396, 326] on div "Level Map" at bounding box center [443, 343] width 661 height 421
click at [670, 253] on div "friend = "Capella" # Change to "Octans" steps = 2 hero . castIllusionMist ( fri…" at bounding box center [788, 298] width 316 height 331
click at [655, 233] on div "friend = "Capella" # Change to "Octans" steps = 2 hero . castIllusionMist ( fri…" at bounding box center [788, 298] width 316 height 331
type textarea "hero.moveRight(steps)"
click at [655, 239] on div "friend = "Capella" # Change to "Octans" steps = 2 hero . castIllusionMist ( fri…" at bounding box center [788, 298] width 316 height 331
